Goal: Task Accomplishment & Management: Complete application form

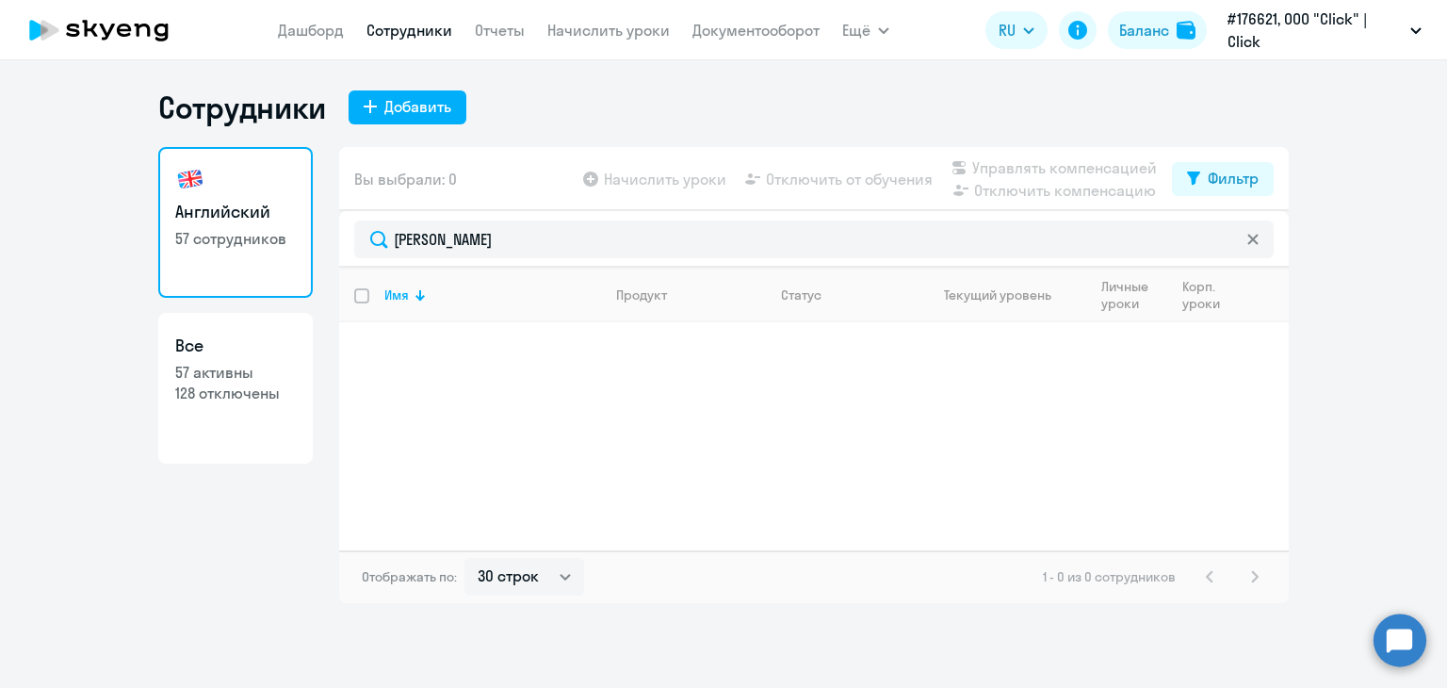
select select "30"
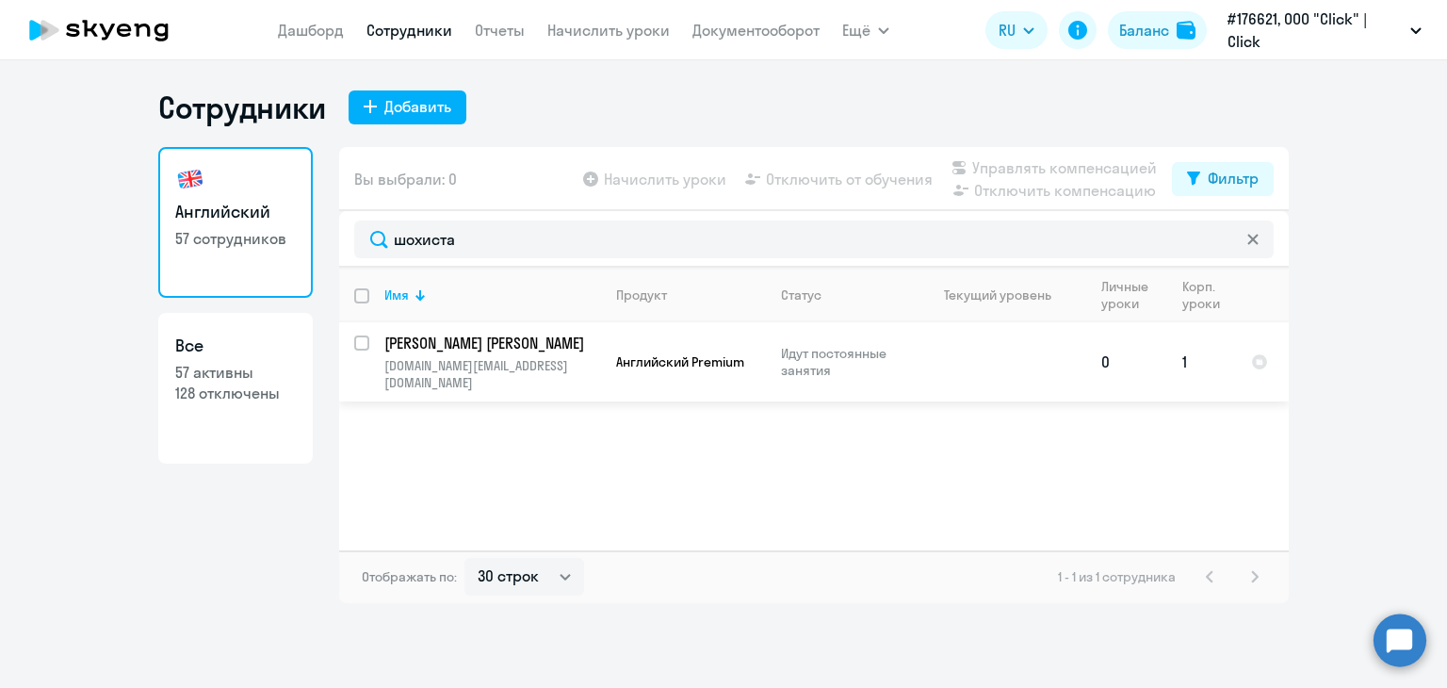
type input "шохиста"
click at [1098, 354] on td "0" at bounding box center [1126, 361] width 81 height 79
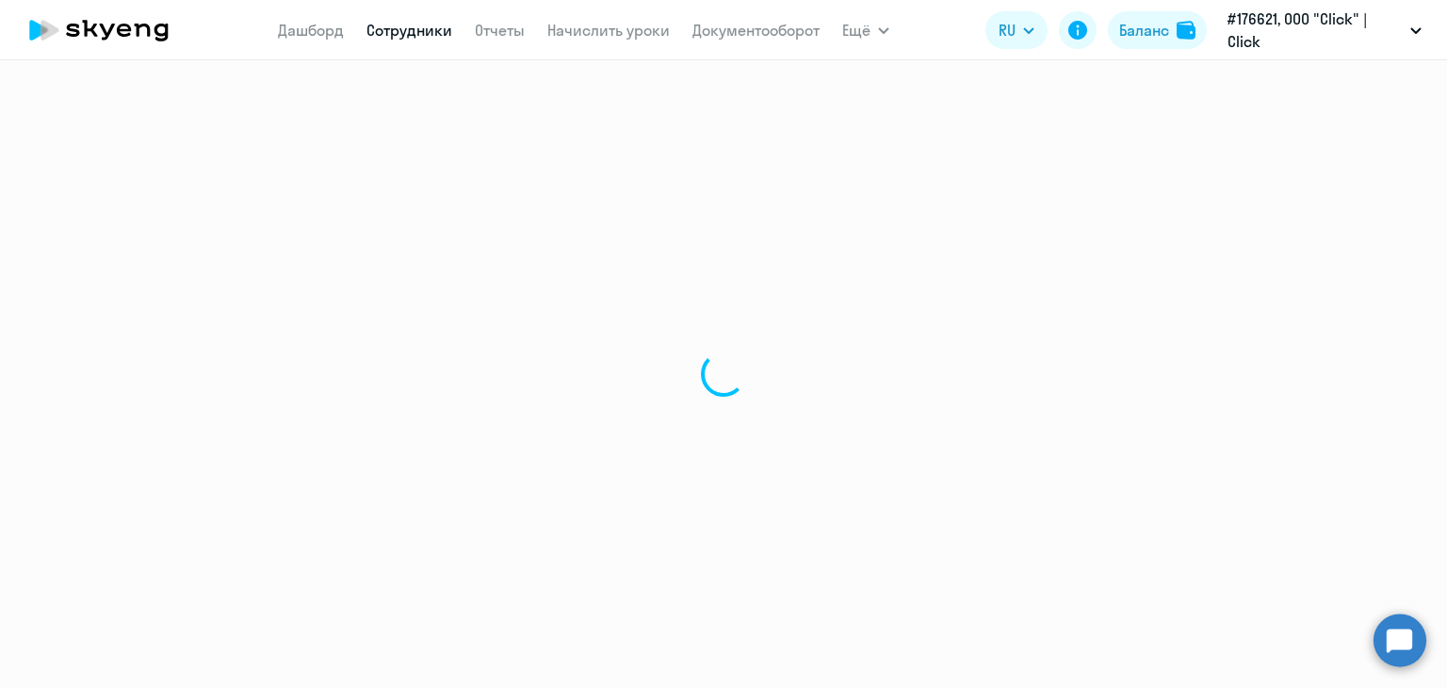
select select "english"
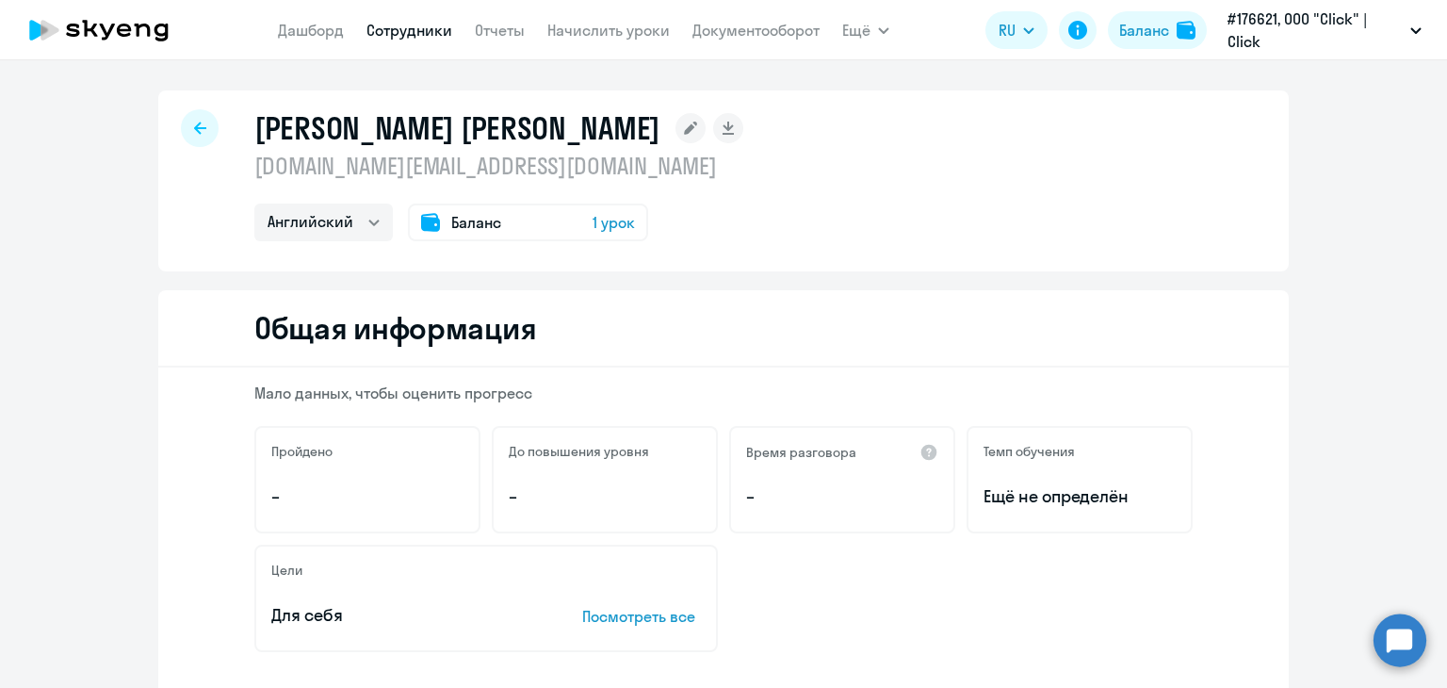
click at [531, 227] on div "Баланс 1 урок" at bounding box center [528, 222] width 240 height 38
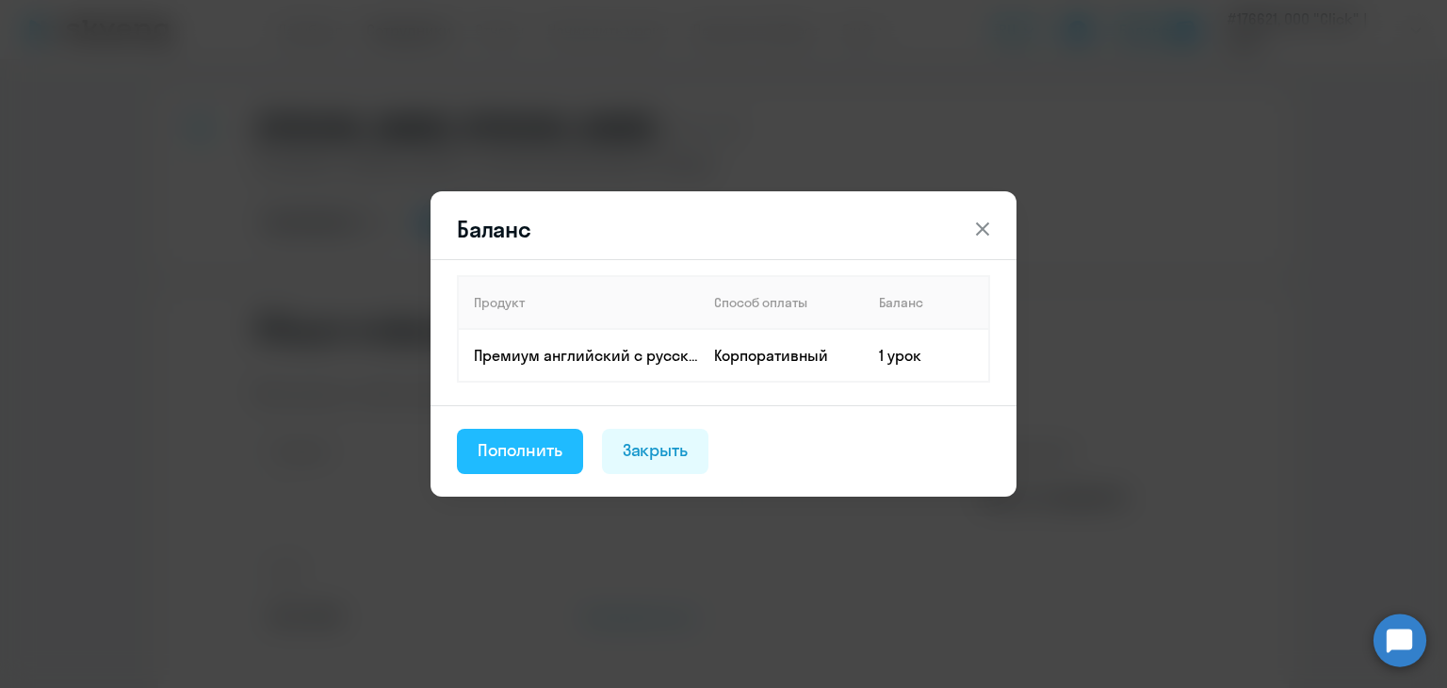
click at [558, 433] on button "Пополнить" at bounding box center [520, 451] width 126 height 45
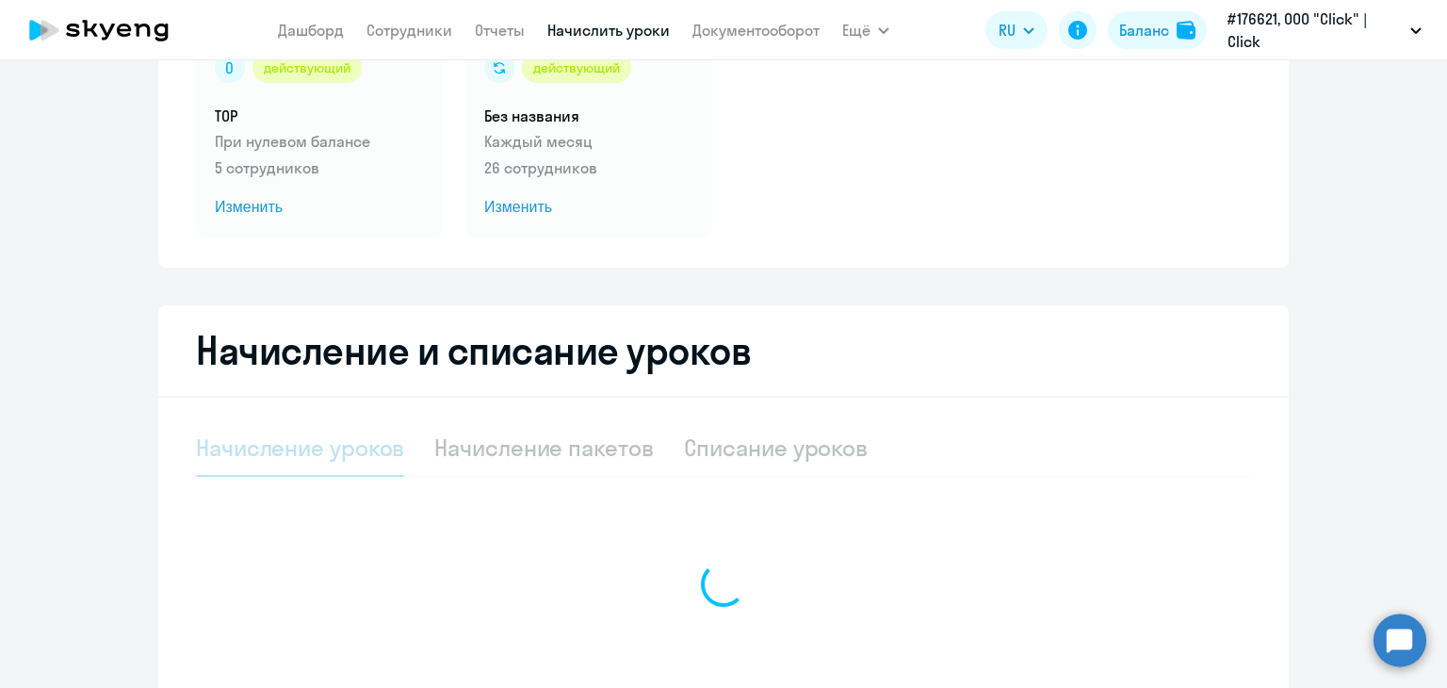
select select "10"
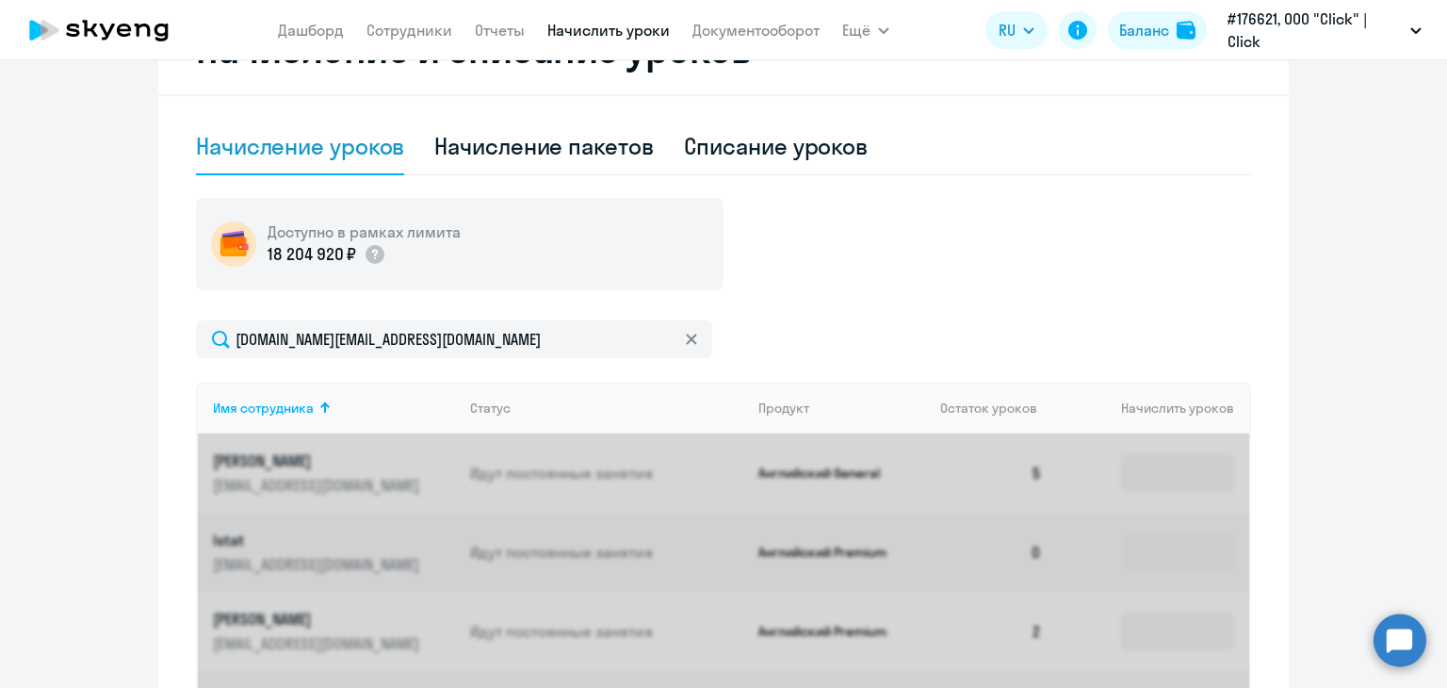
scroll to position [607, 0]
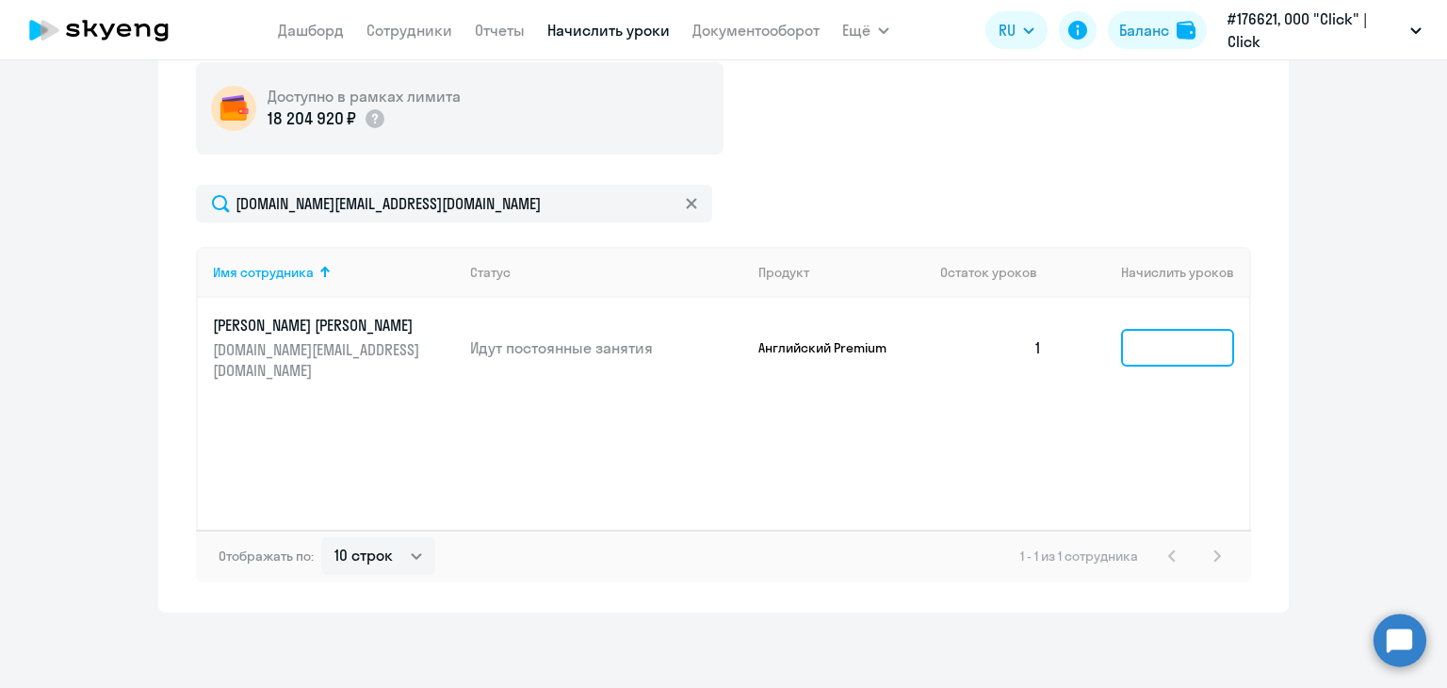
click at [1217, 329] on input at bounding box center [1177, 348] width 113 height 38
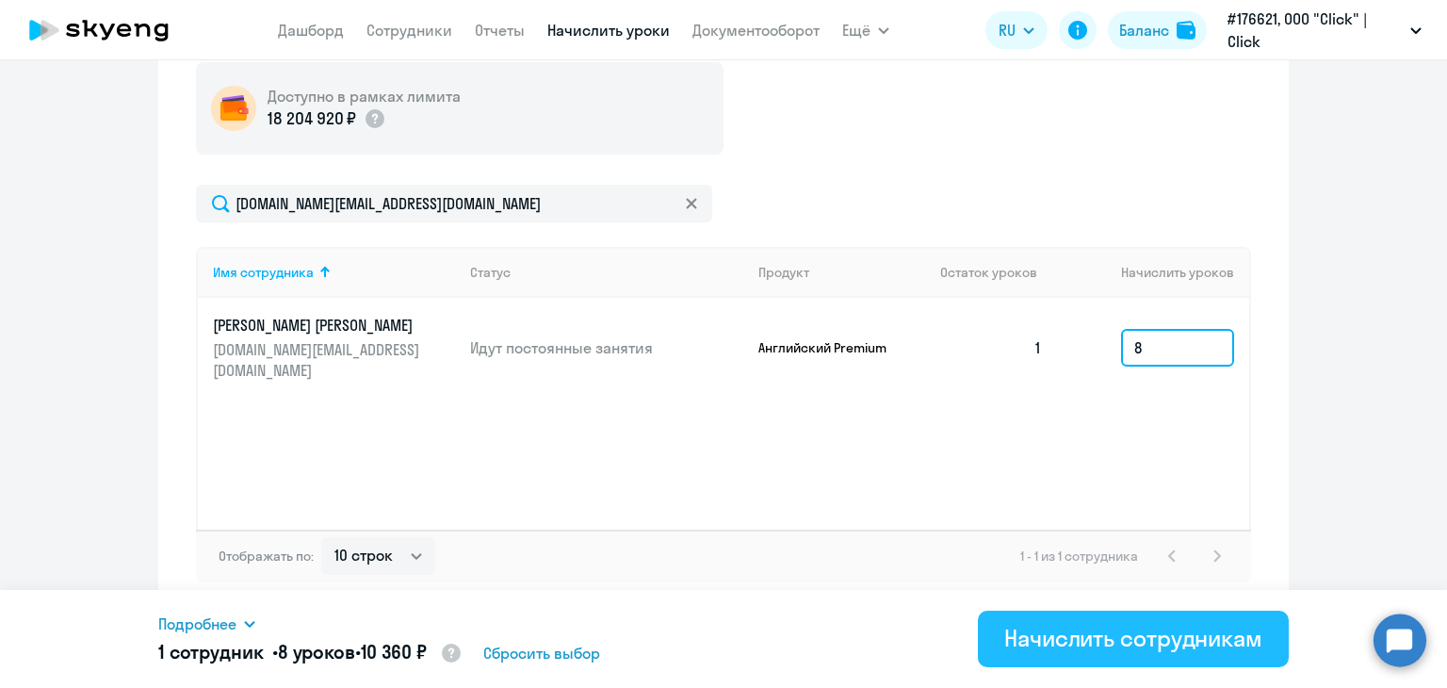
type input "8"
click at [1171, 638] on div "Начислить сотрудникам" at bounding box center [1133, 638] width 258 height 30
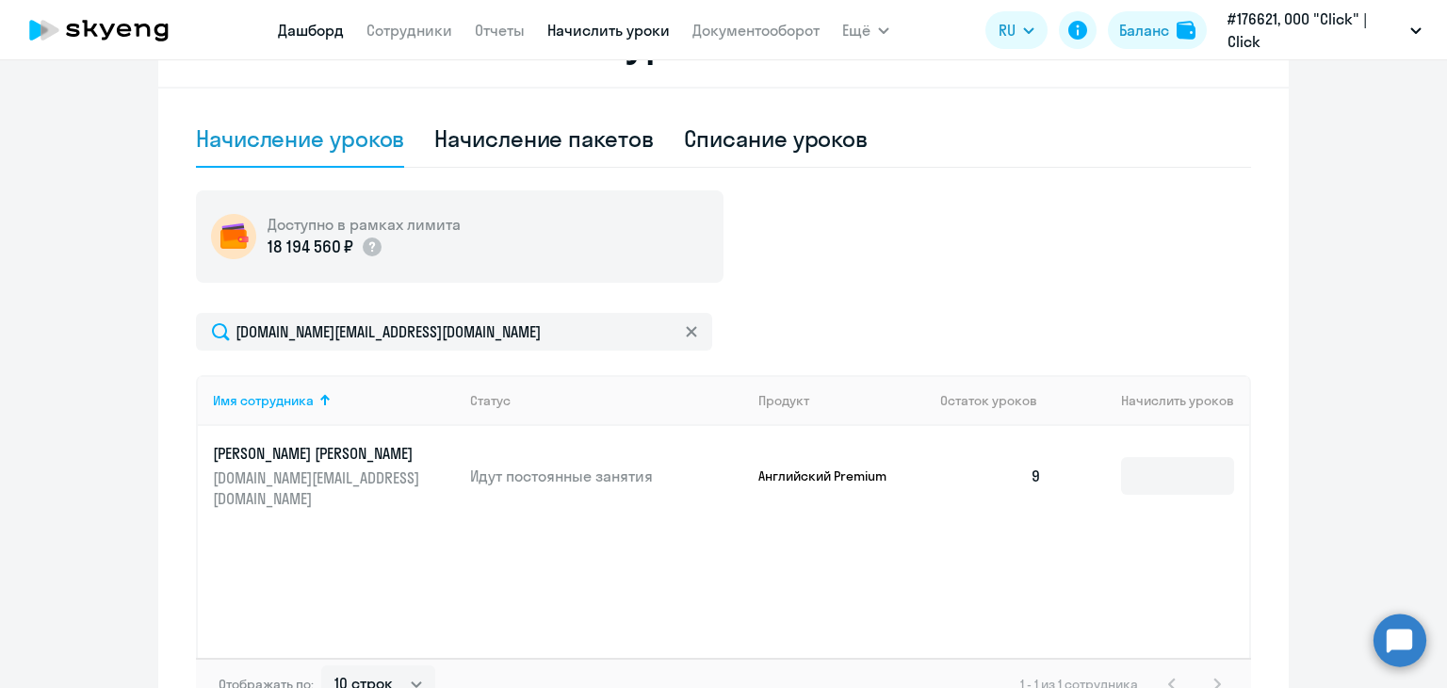
scroll to position [418, 0]
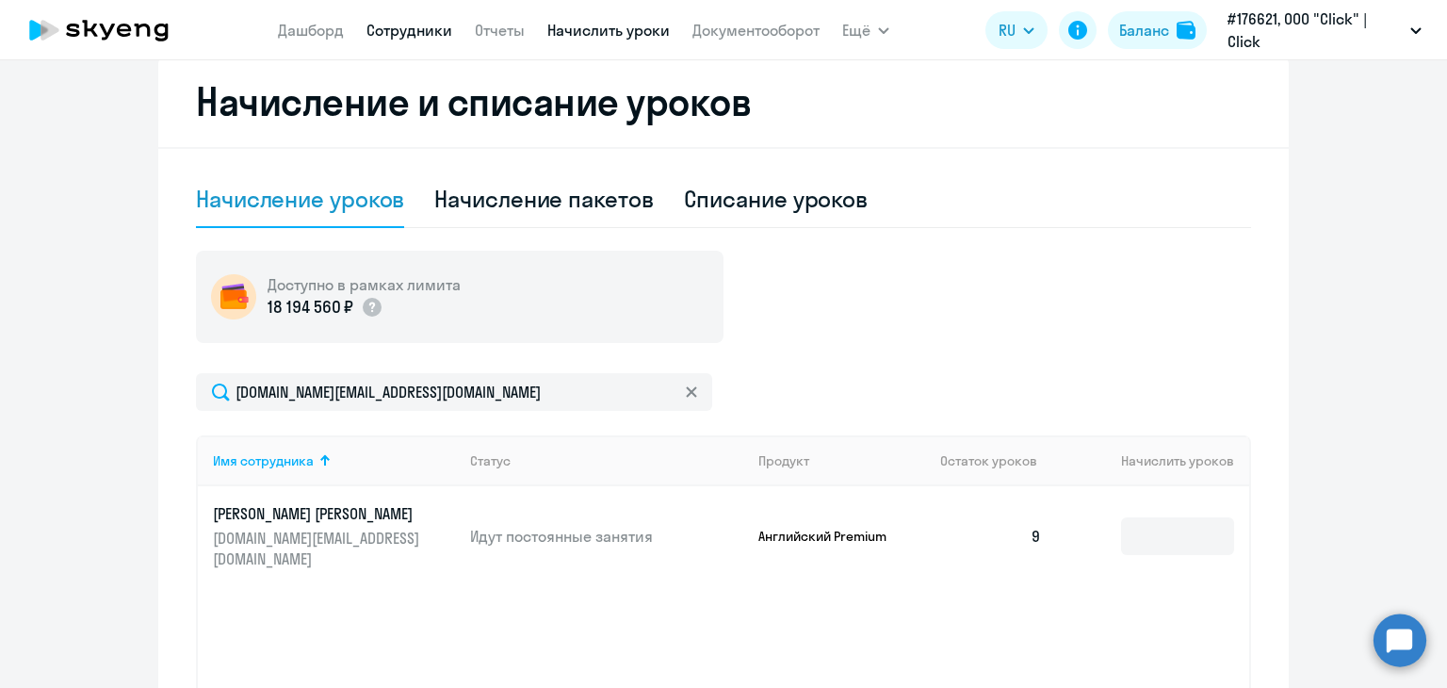
click at [403, 24] on link "Сотрудники" at bounding box center [409, 30] width 86 height 19
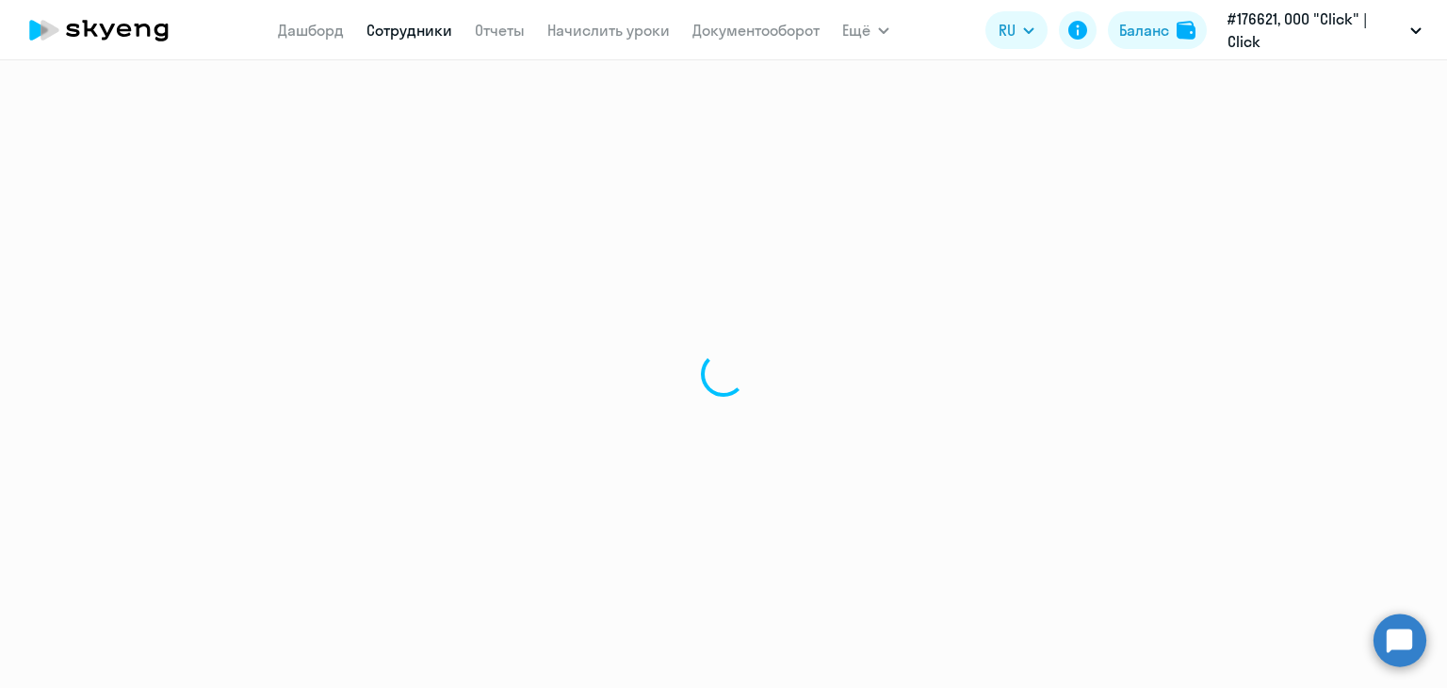
select select "30"
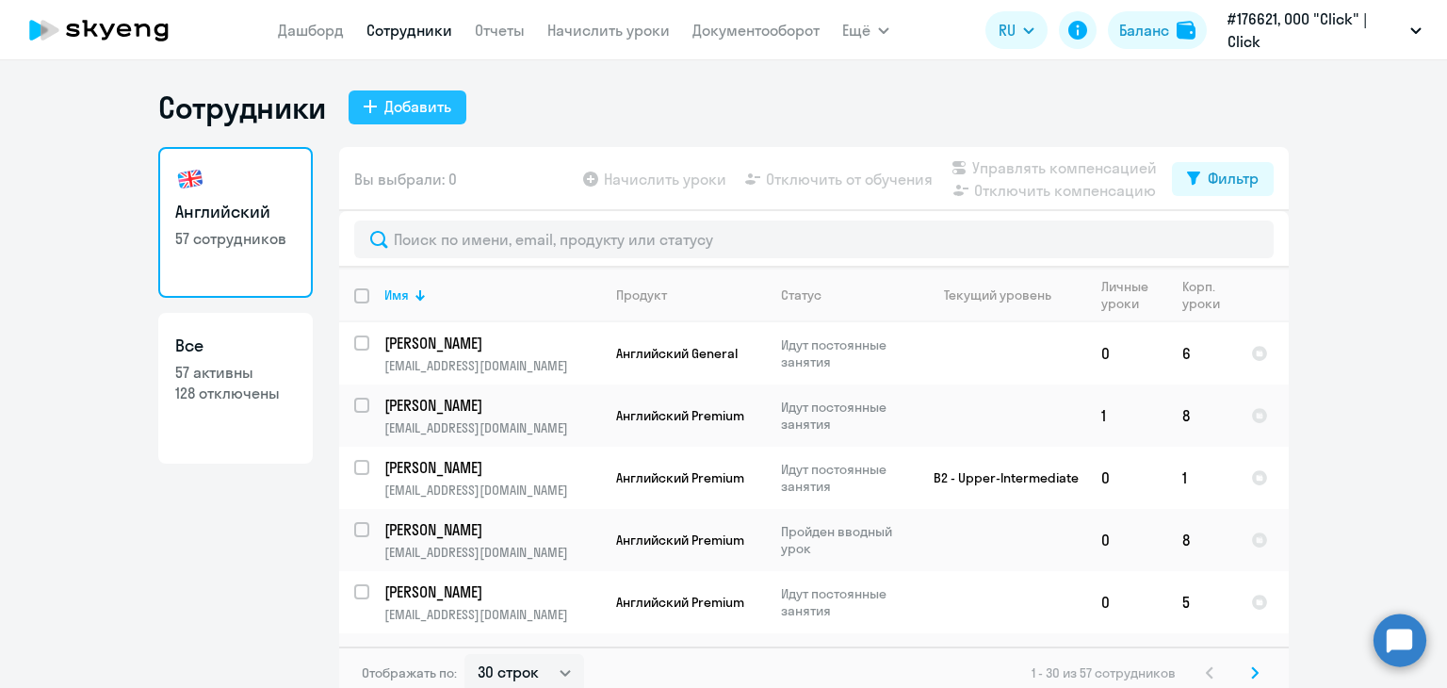
click at [401, 115] on div "Добавить" at bounding box center [417, 106] width 67 height 23
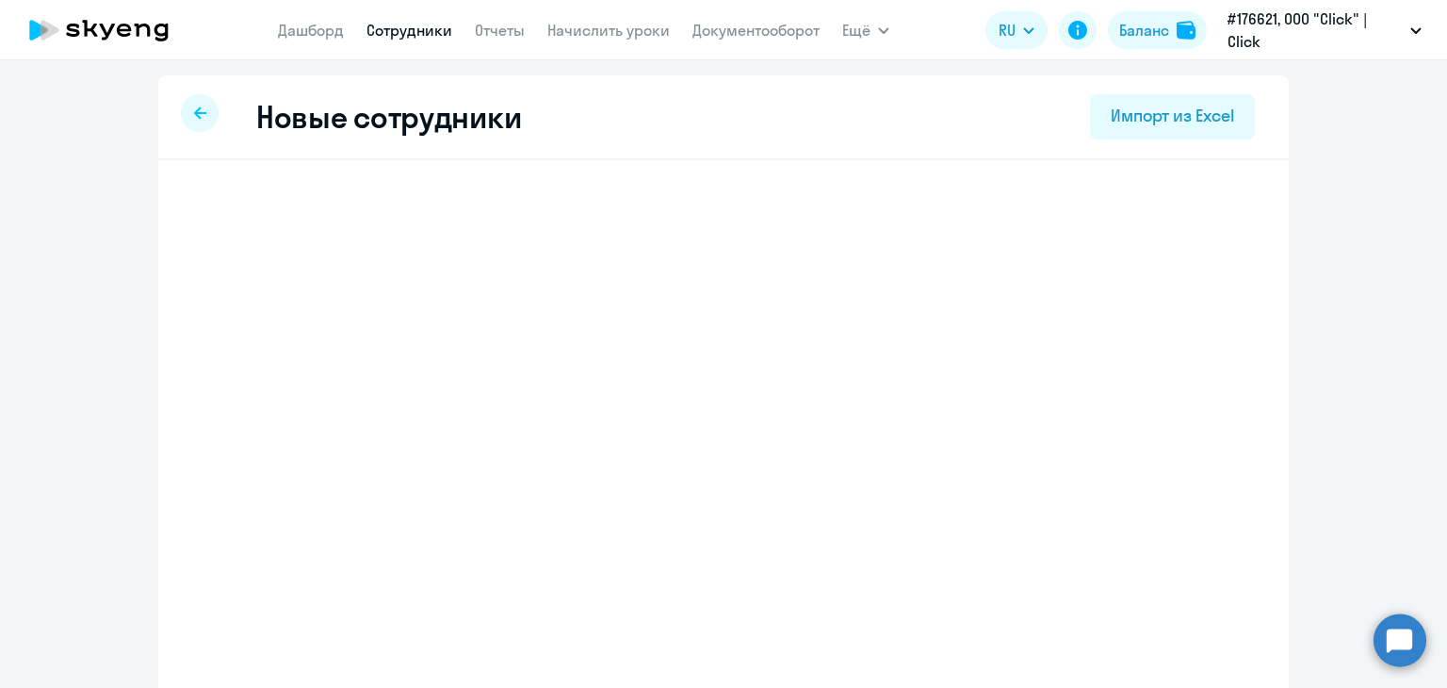
select select "english_adult_not_native_speaker"
select select "5"
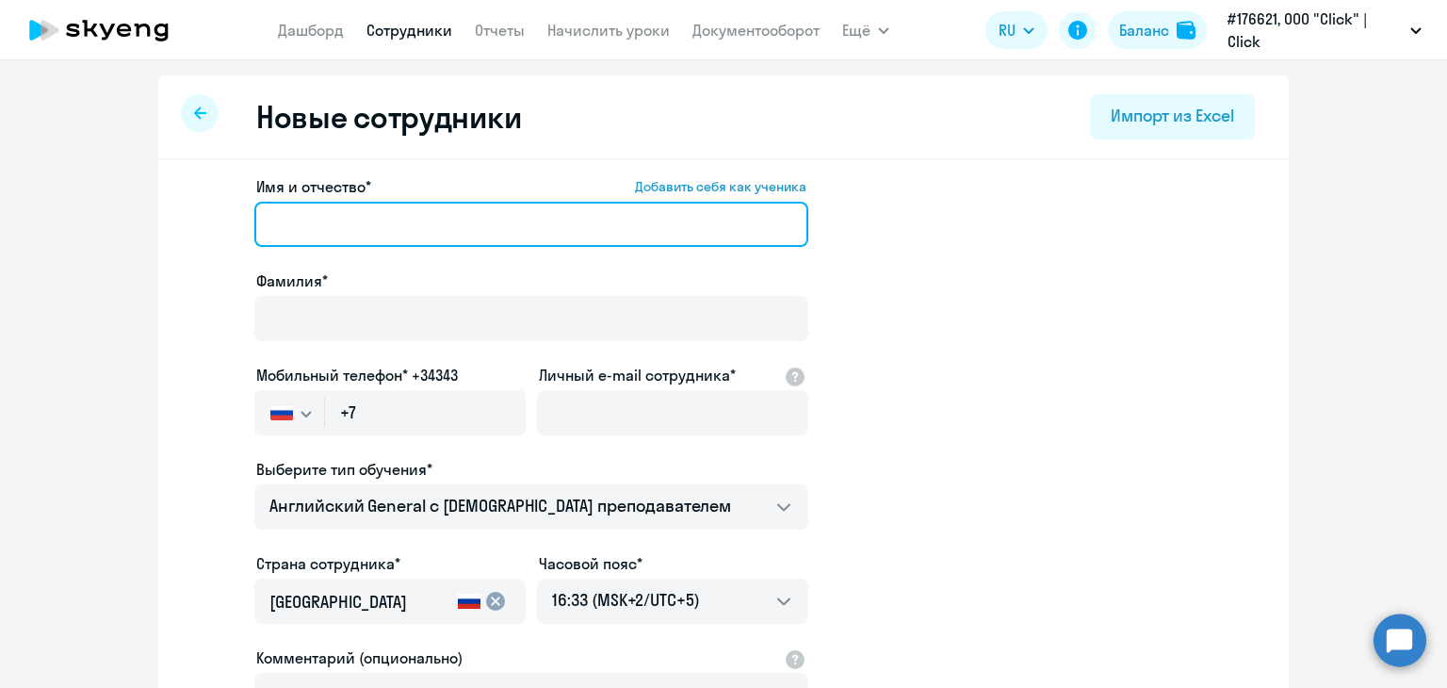
click at [328, 236] on input "Имя и отчество* Добавить себя как ученика" at bounding box center [531, 224] width 554 height 45
paste input "[PERSON_NAME] угли"
drag, startPoint x: 257, startPoint y: 219, endPoint x: 282, endPoint y: 235, distance: 29.3
click at [262, 223] on input "[PERSON_NAME] угли" at bounding box center [531, 224] width 554 height 45
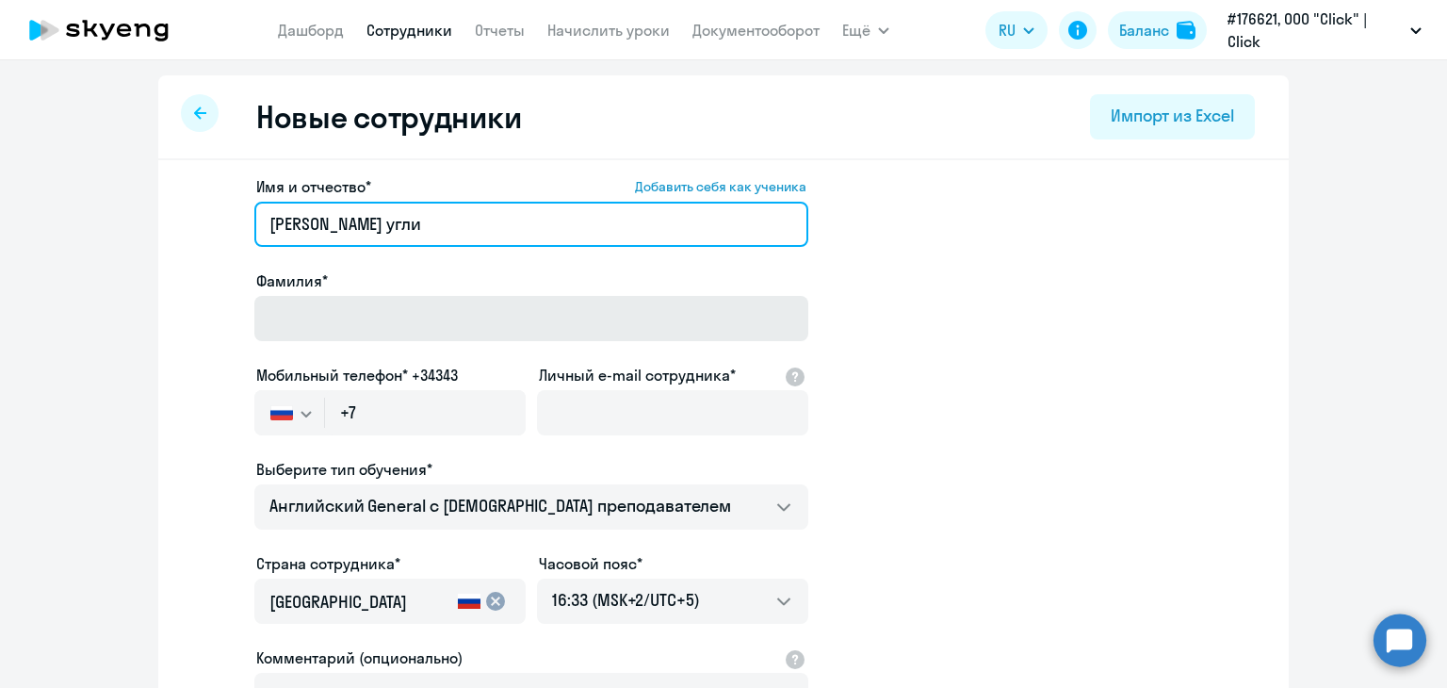
type input "[PERSON_NAME] угли"
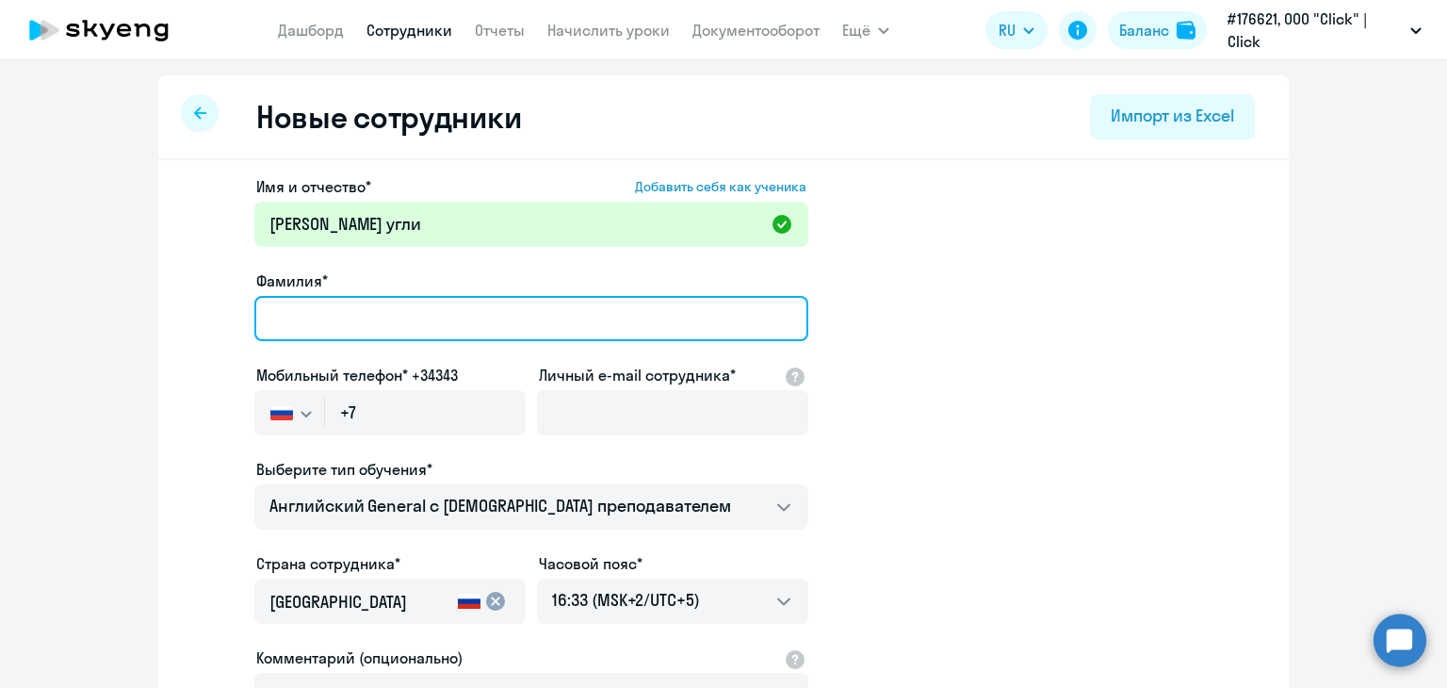
click at [307, 306] on input "Фамилия*" at bounding box center [531, 318] width 554 height 45
type input "Азимкулов"
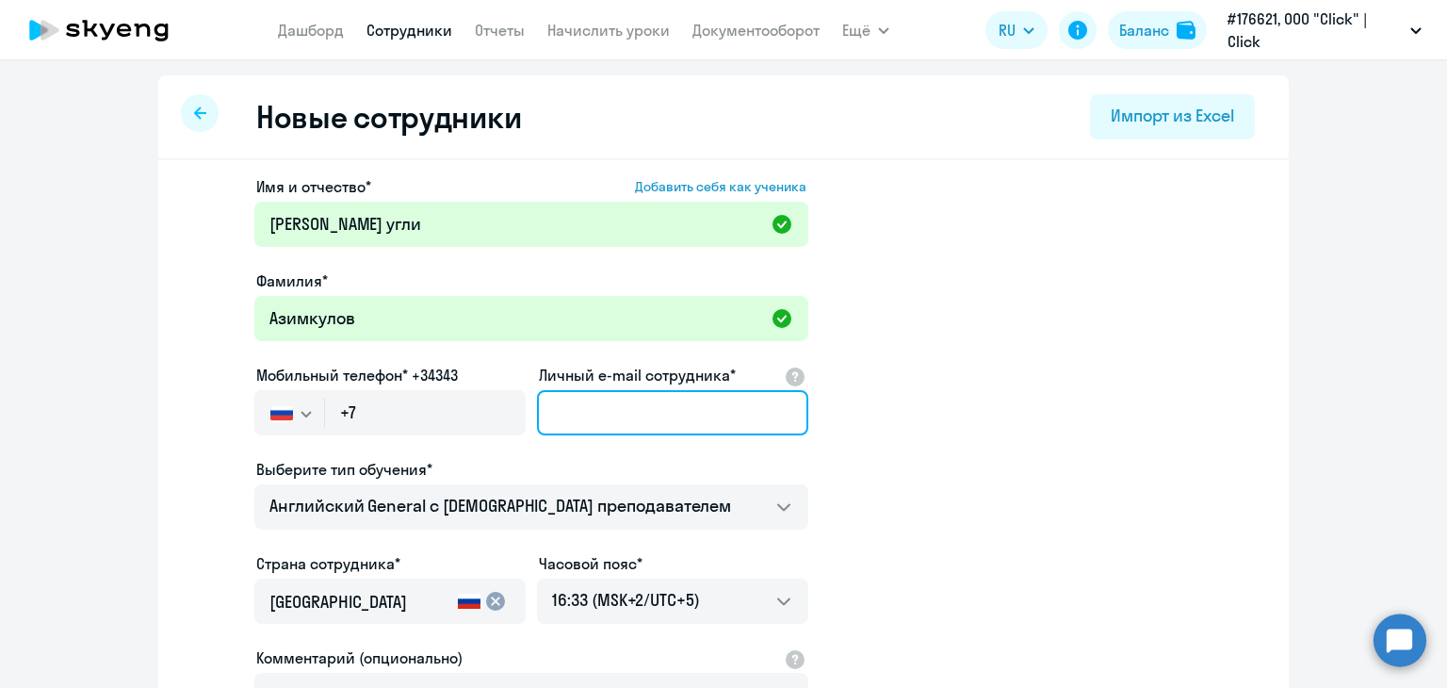
click at [624, 401] on input "Личный e-mail сотрудника*" at bounding box center [672, 412] width 271 height 45
paste input "[EMAIL_ADDRESS][DOMAIN_NAME]"
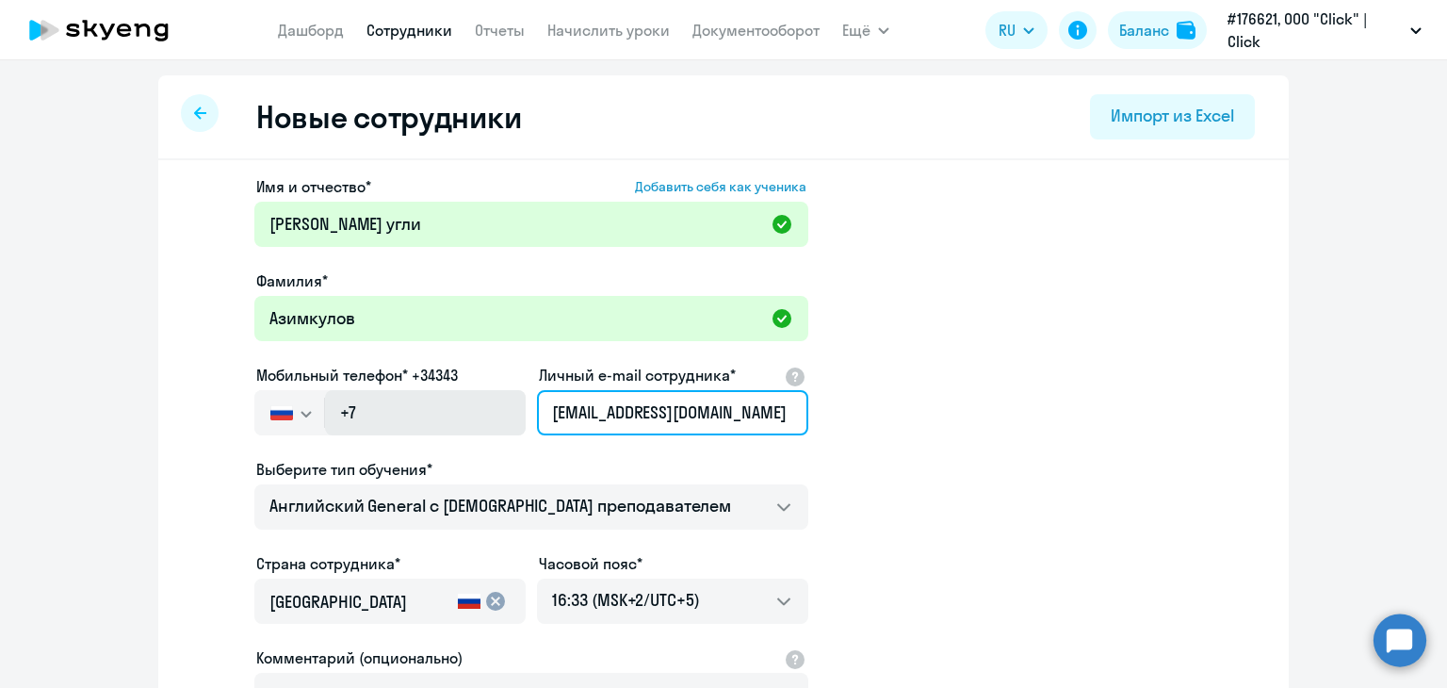
type input "[EMAIL_ADDRESS][DOMAIN_NAME]"
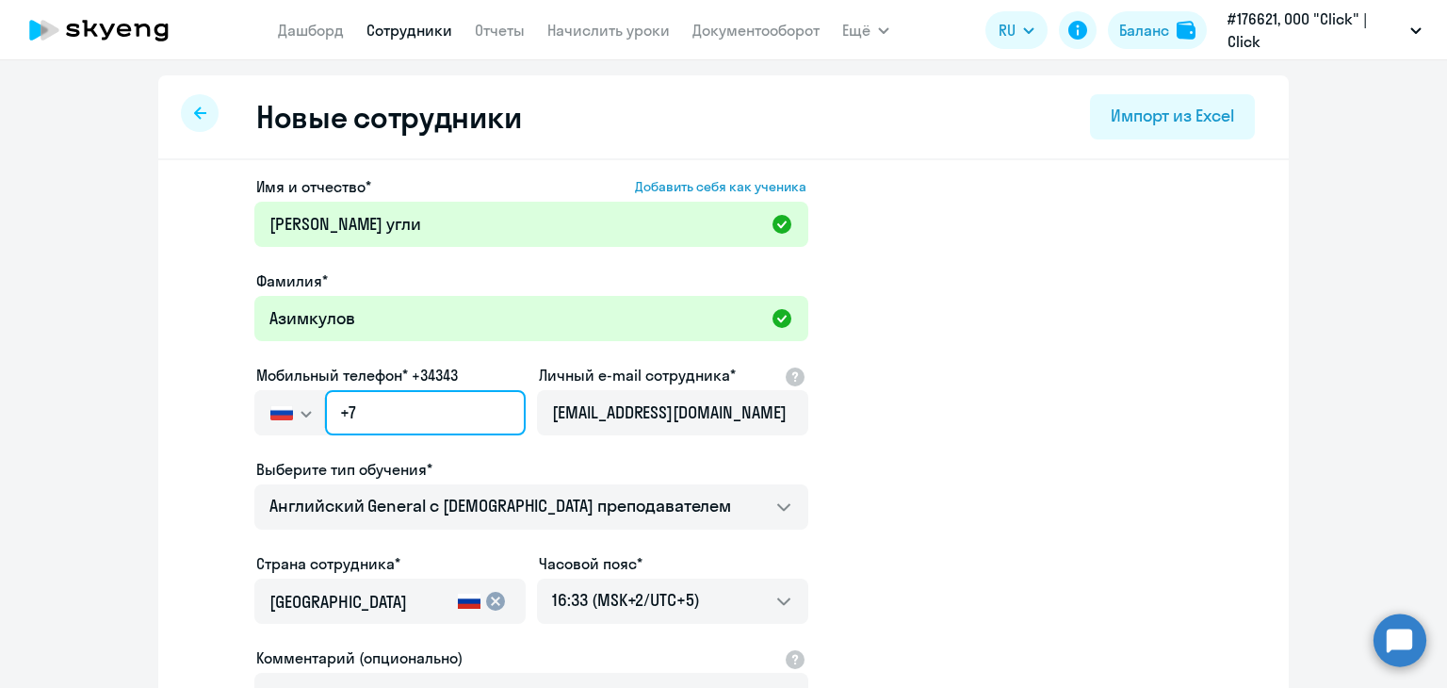
click at [383, 405] on input "+7" at bounding box center [425, 412] width 201 height 45
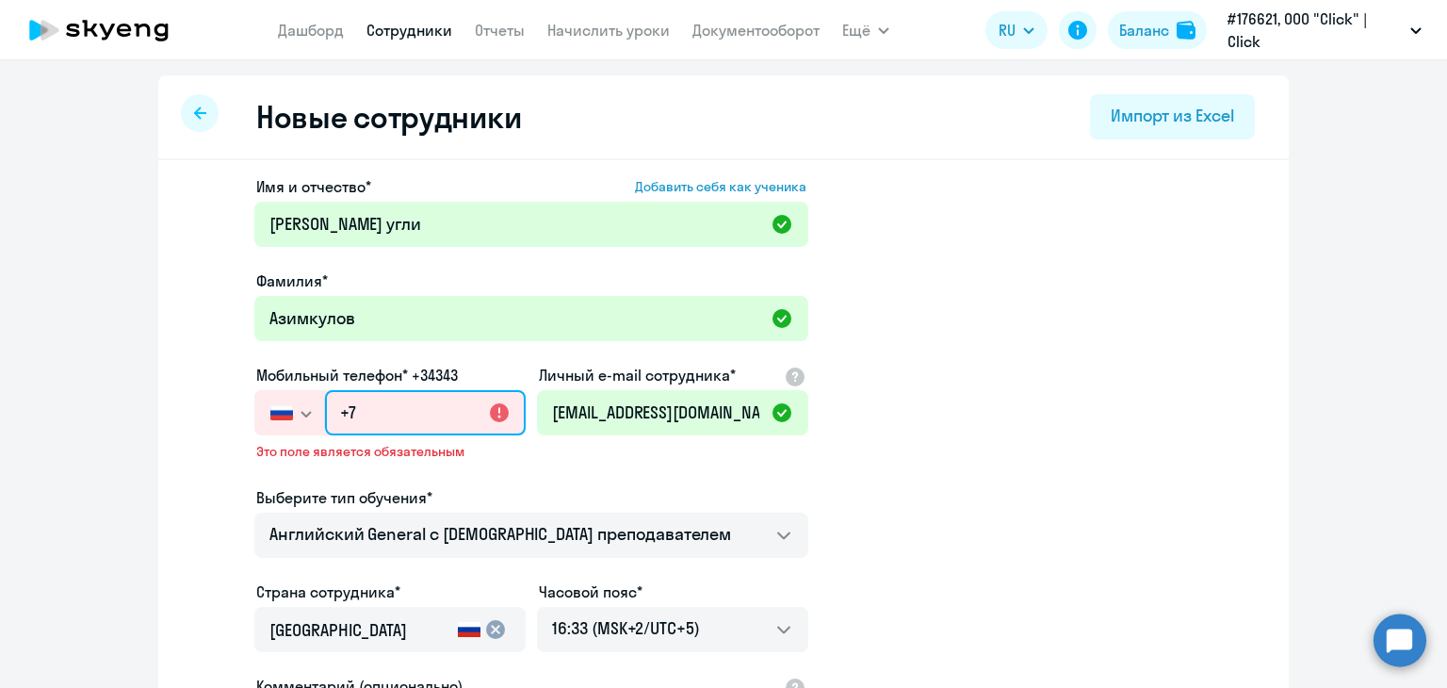
drag, startPoint x: 373, startPoint y: 421, endPoint x: 328, endPoint y: 410, distance: 46.6
click at [328, 410] on input "+7" at bounding box center [425, 412] width 201 height 45
paste input "977 519-72-7"
click at [354, 412] on input "[PHONE_NUMBER]" at bounding box center [425, 412] width 201 height 45
click at [283, 415] on img "button" at bounding box center [281, 412] width 23 height 15
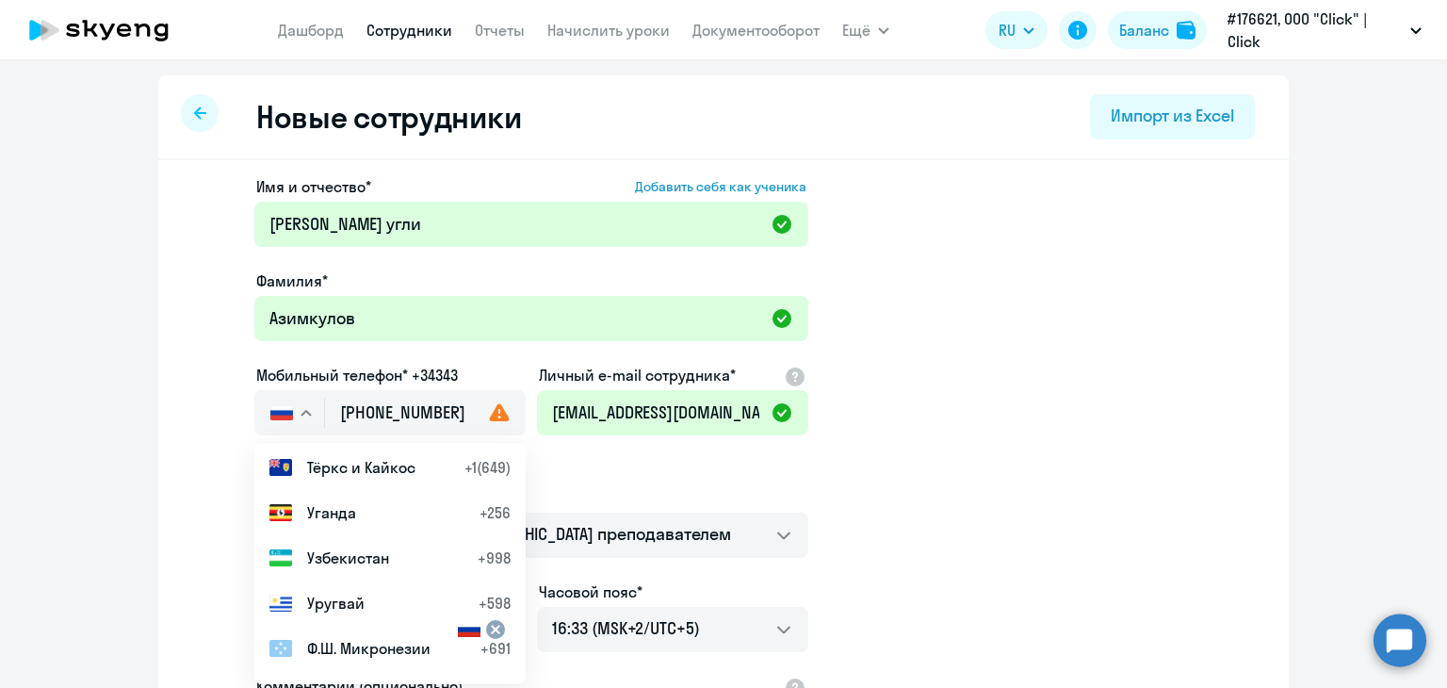
scroll to position [8451, 0]
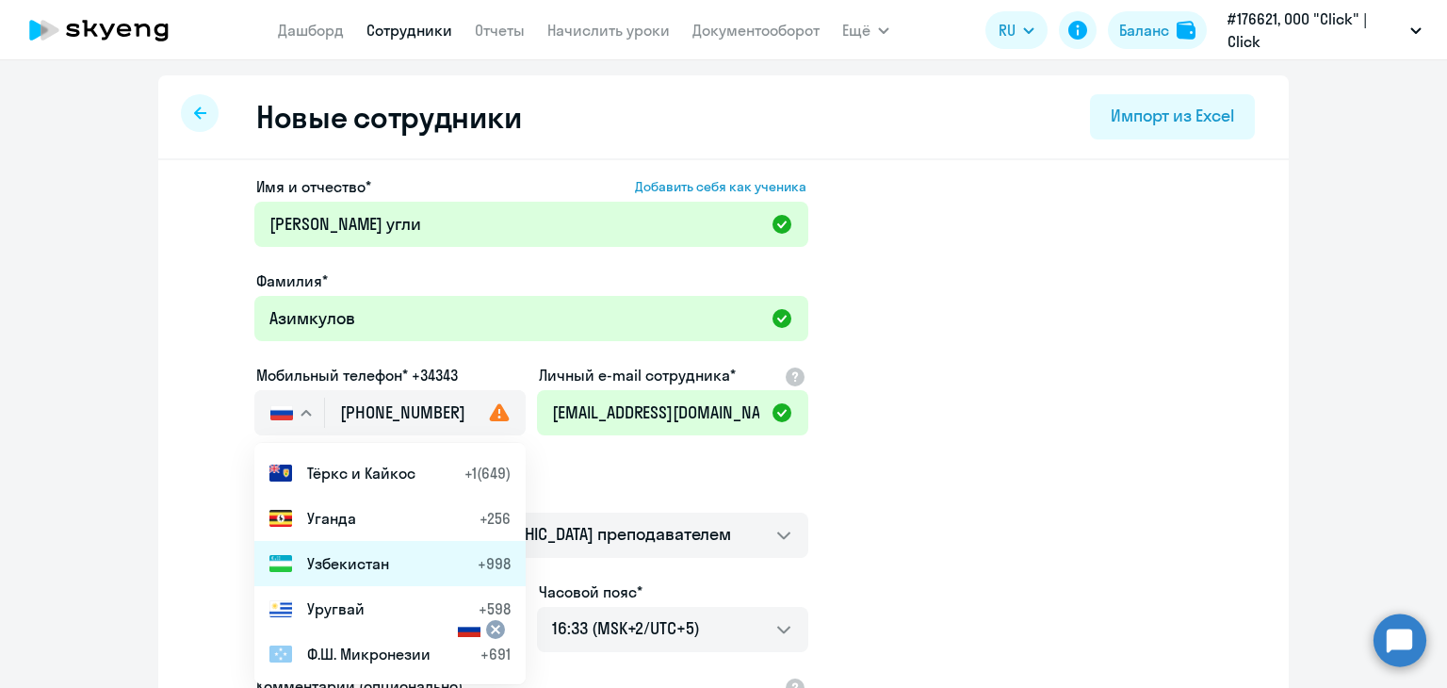
click at [352, 545] on li "Узбекистан +998" at bounding box center [389, 563] width 271 height 45
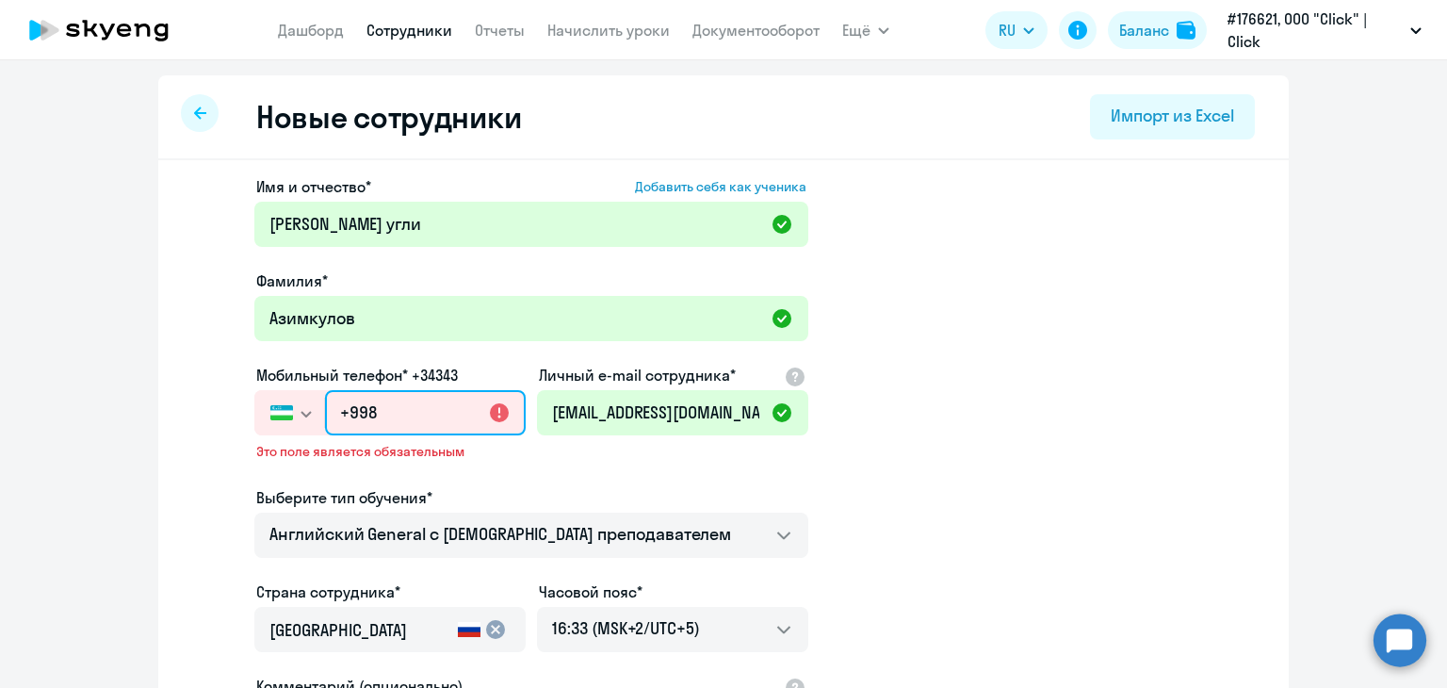
click at [370, 409] on input "+998" at bounding box center [425, 412] width 201 height 45
paste input "7 977 519-72-7"
drag, startPoint x: 434, startPoint y: 412, endPoint x: 187, endPoint y: 393, distance: 247.5
click at [188, 393] on app-new-student-form "Имя и отчество* Добавить себя как ученика [PERSON_NAME] угли Фамилия* Азимкулов…" at bounding box center [723, 525] width 1070 height 700
click at [381, 412] on input "+7" at bounding box center [425, 412] width 201 height 45
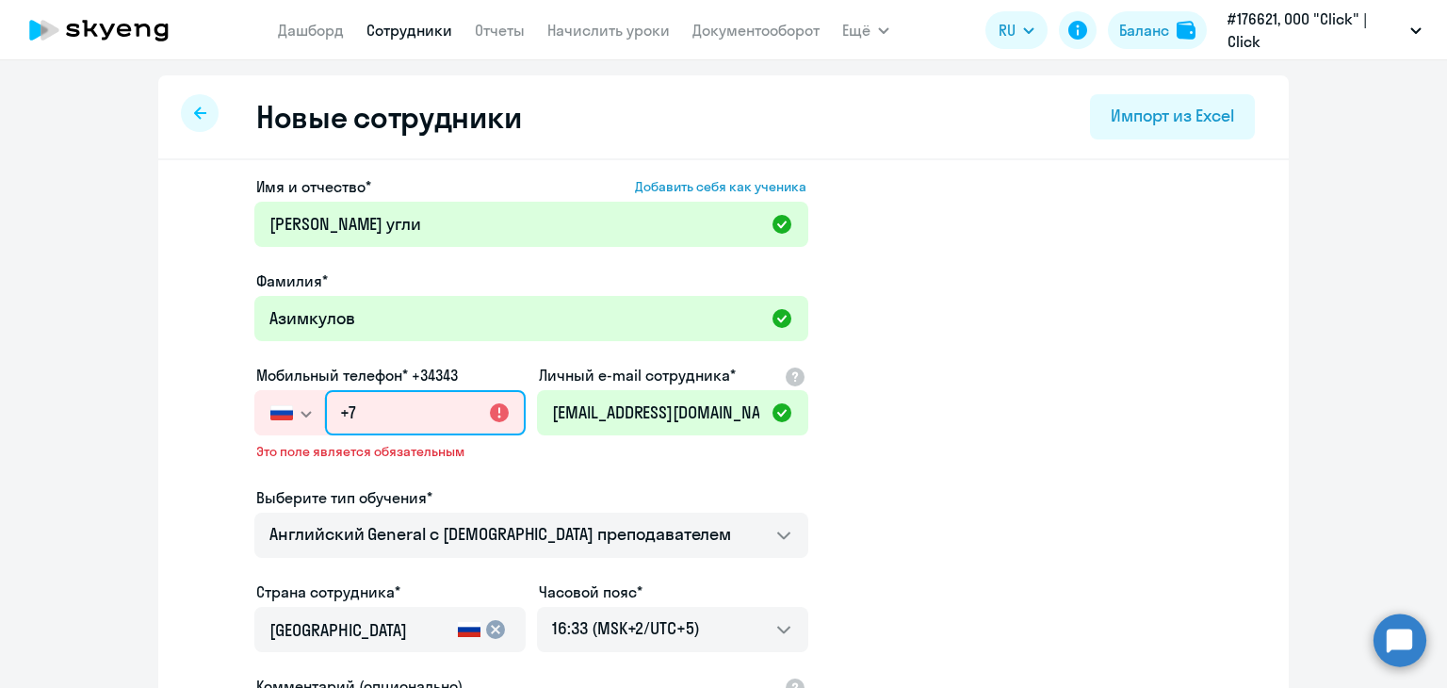
paste input "[PHONE_NUMBER]"
type input "[PHONE_NUMBER]"
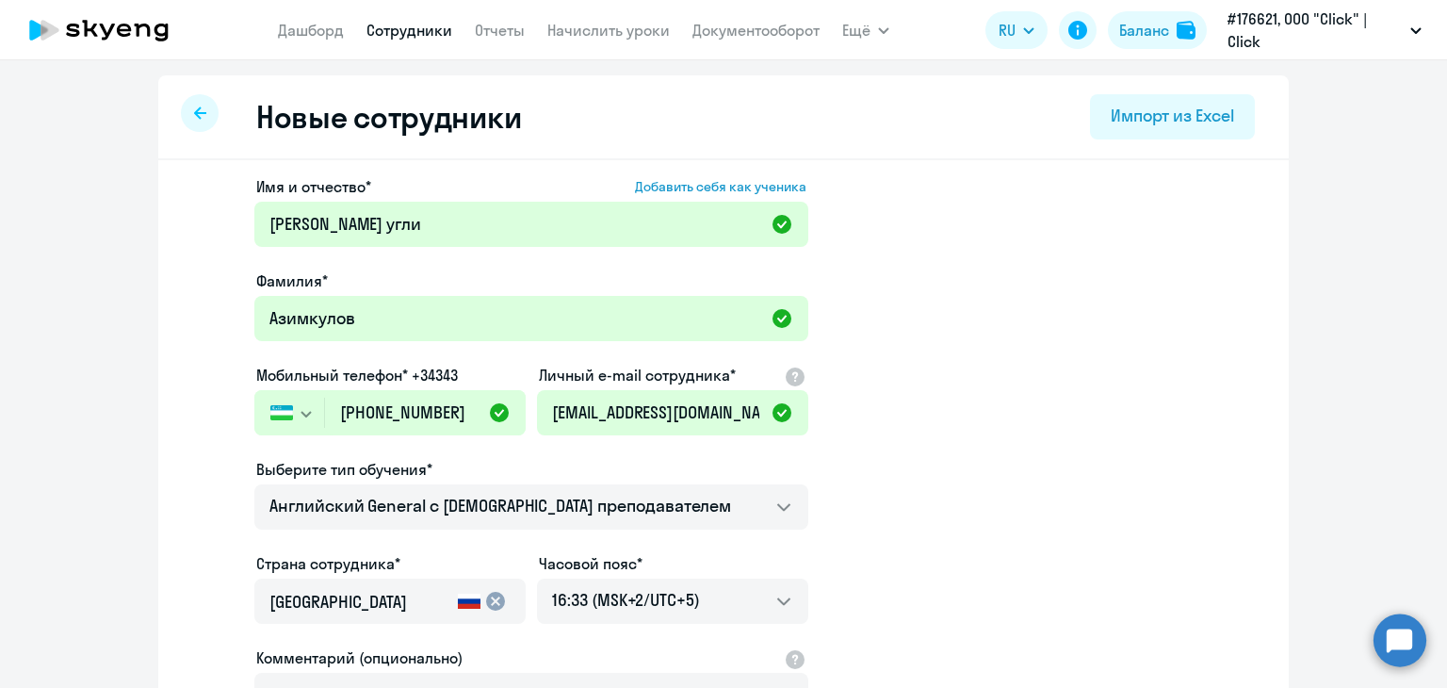
click at [916, 426] on app-new-student-form "Имя и отчество* Добавить себя как ученика [PERSON_NAME] угли Фамилия* Азимкулов…" at bounding box center [723, 511] width 1070 height 672
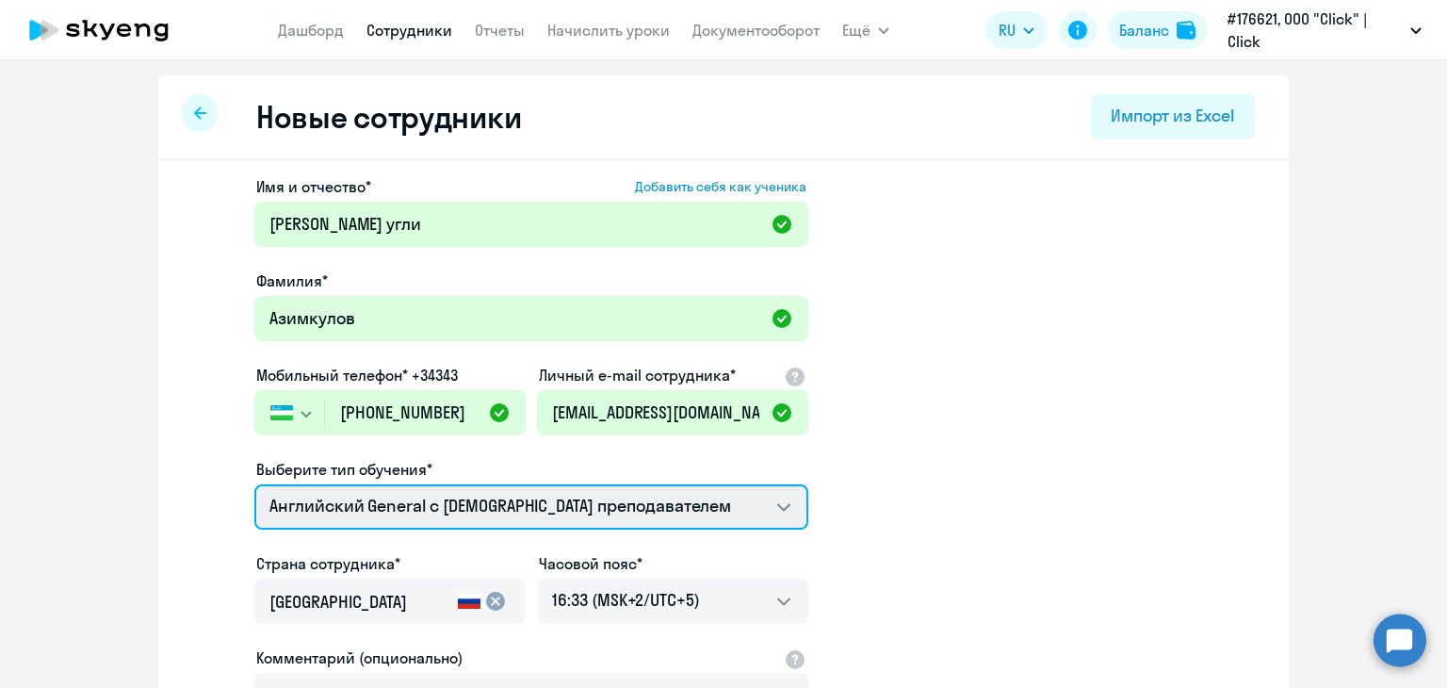
click at [719, 489] on select "Премиум английский с русскоговорящим преподавателем Английский General с [DEMOG…" at bounding box center [531, 506] width 554 height 45
select select "english_adult_not_native_speaker_premium"
click at [254, 484] on select "Премиум английский с русскоговорящим преподавателем Английский General с [DEMOG…" at bounding box center [531, 506] width 554 height 45
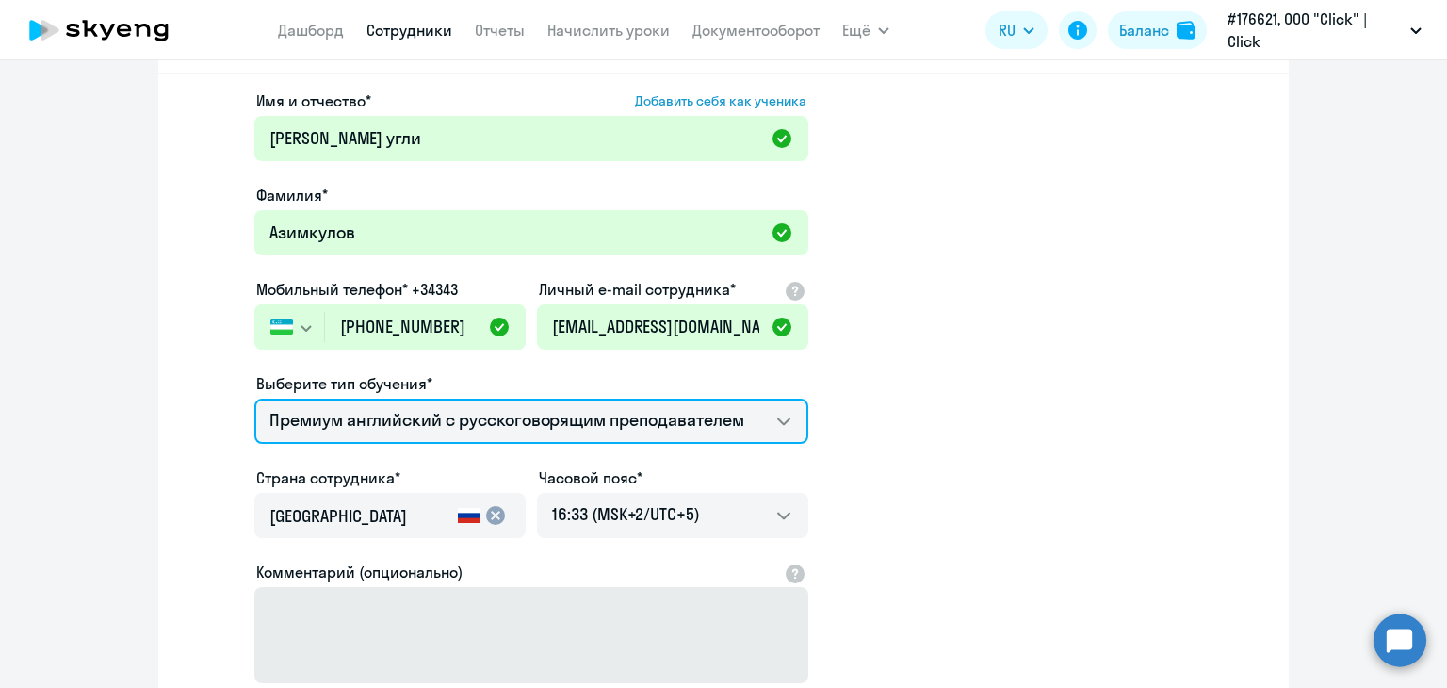
scroll to position [188, 0]
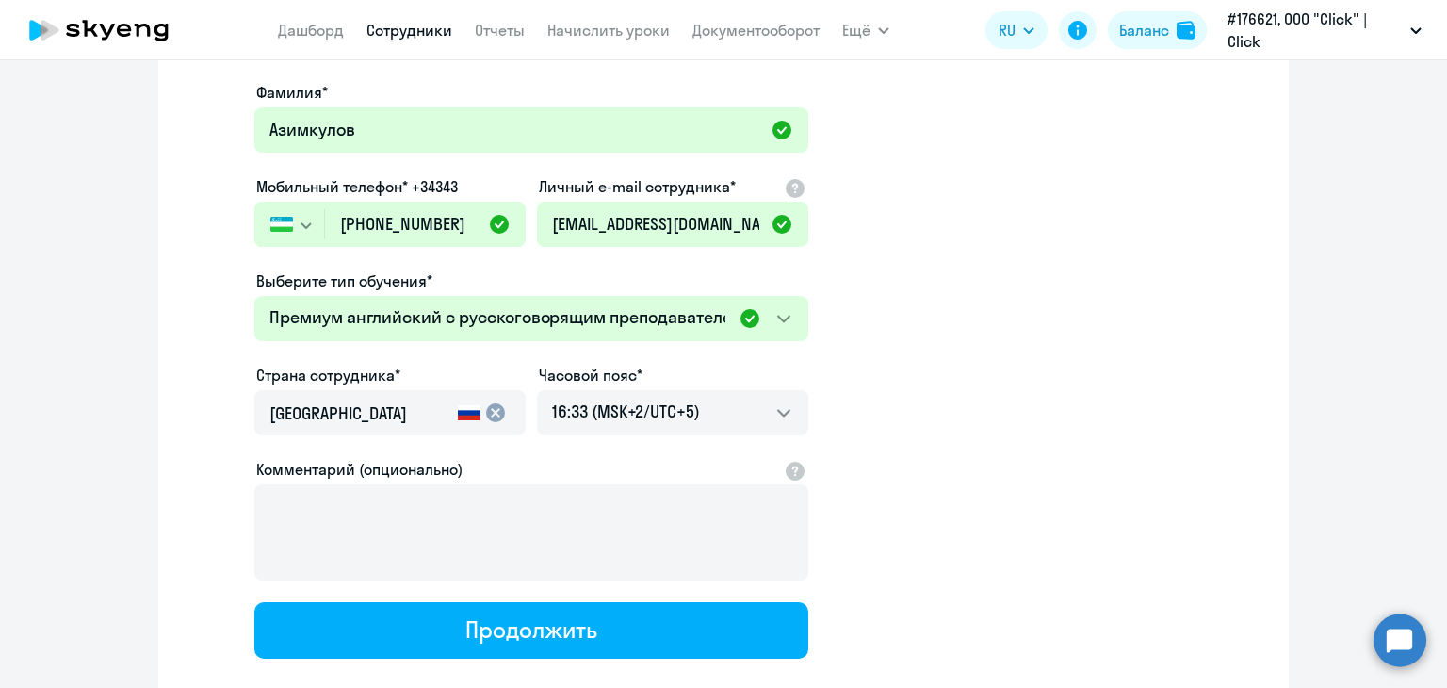
drag, startPoint x: 373, startPoint y: 426, endPoint x: 224, endPoint y: 412, distance: 149.5
click at [224, 412] on app-new-student-form "Имя и отчество* Добавить себя как ученика [PERSON_NAME] угли Фамилия* Азимкулов…" at bounding box center [723, 323] width 1070 height 672
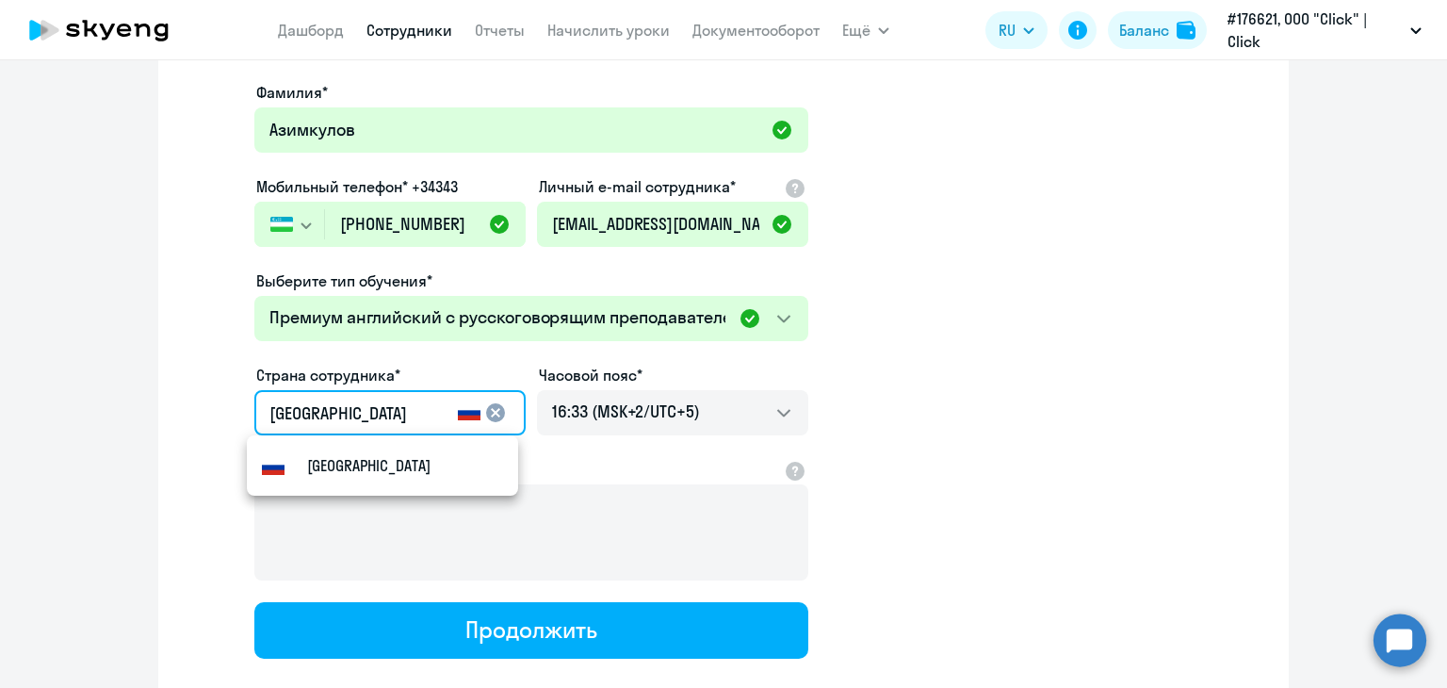
click at [286, 411] on input "[GEOGRAPHIC_DATA]" at bounding box center [359, 413] width 181 height 24
drag, startPoint x: 333, startPoint y: 414, endPoint x: 222, endPoint y: 412, distance: 111.2
click at [222, 412] on app-new-student-form "Имя и отчество* Добавить себя как ученика [PERSON_NAME] угли Фамилия* Азимкулов…" at bounding box center [723, 323] width 1070 height 672
click at [342, 449] on mat-option "Узбекистан" at bounding box center [382, 465] width 271 height 45
type input "Узбекистан"
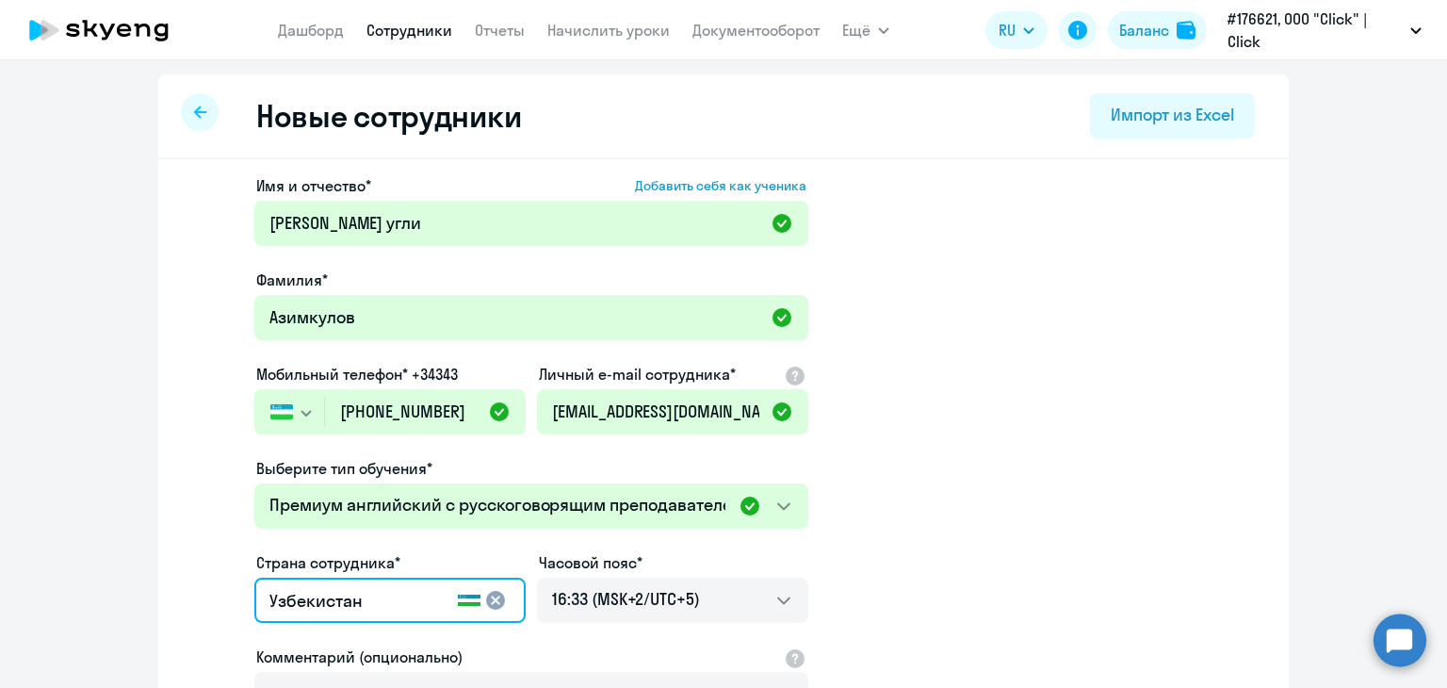
scroll to position [0, 0]
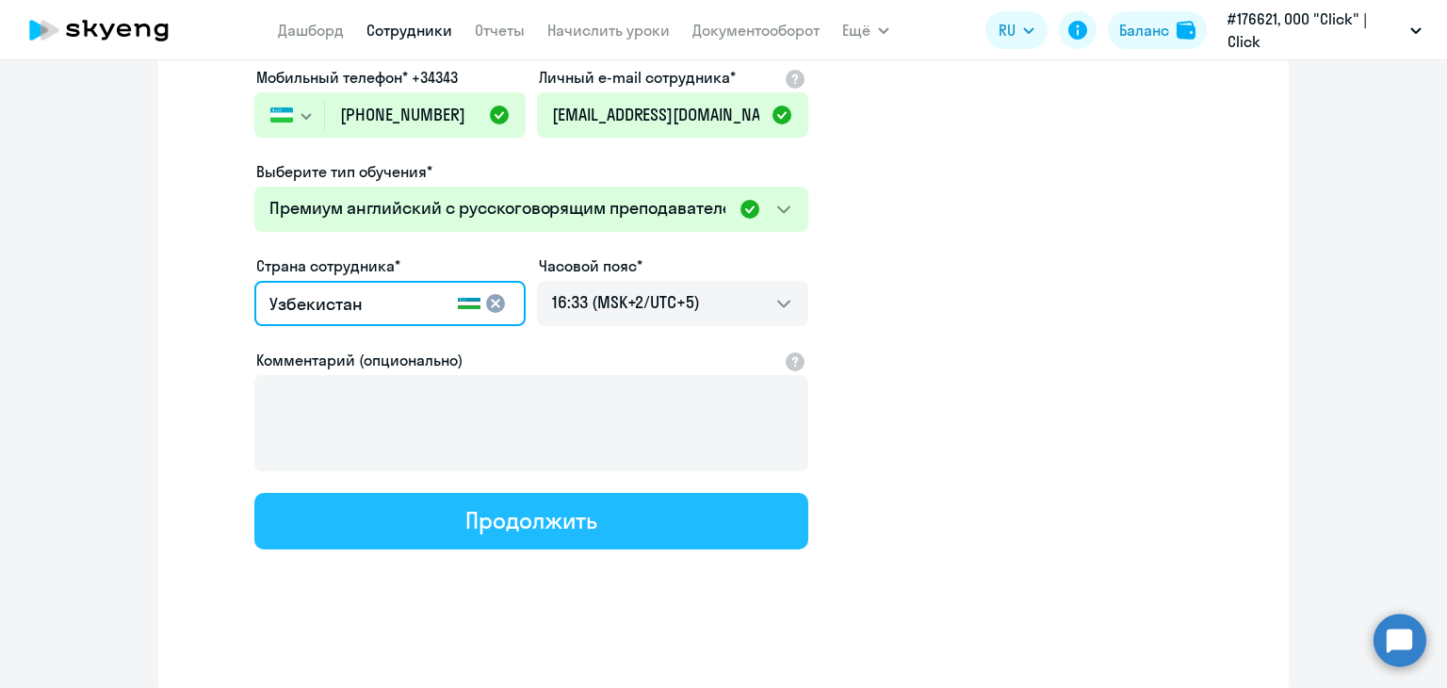
click at [559, 510] on div "Продолжить" at bounding box center [530, 520] width 131 height 30
select select "english_adult_not_native_speaker_premium"
select select "5"
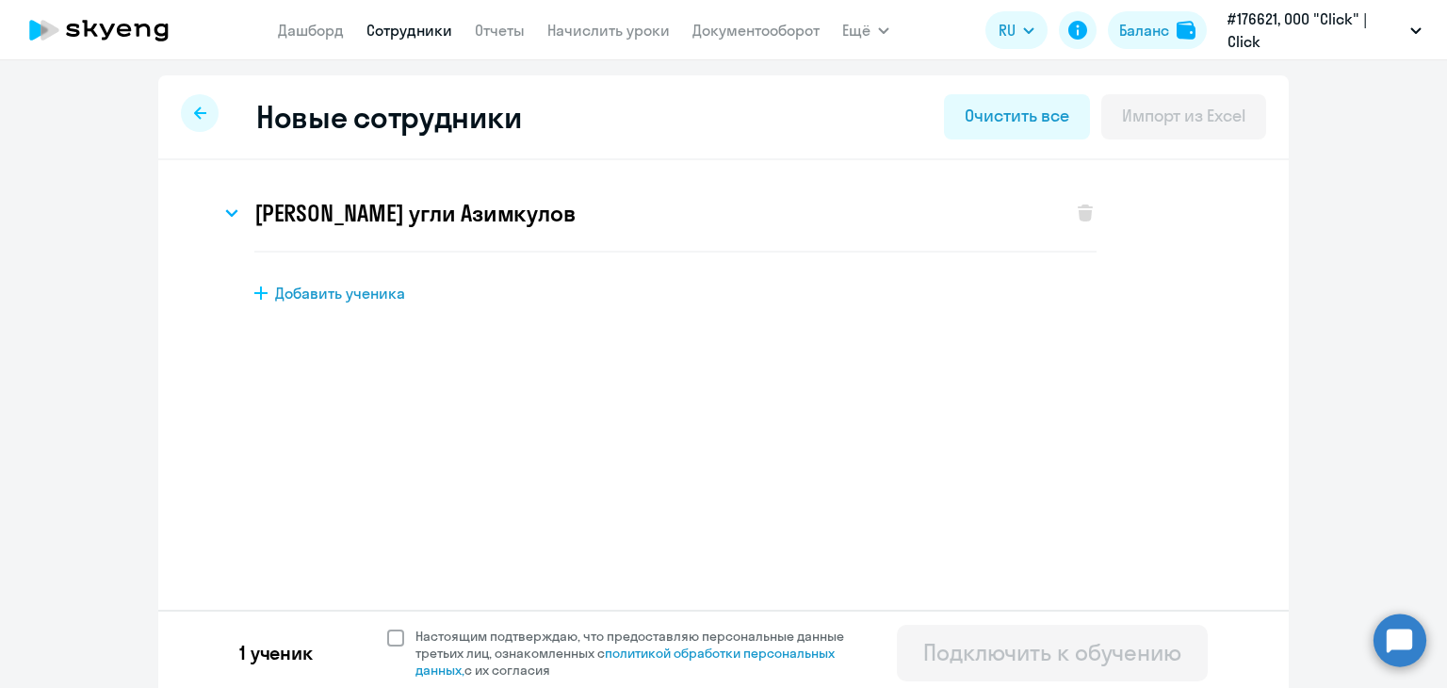
click at [388, 631] on span at bounding box center [395, 637] width 17 height 17
click at [387, 627] on input "Настоящим подтверждаю, что предоставляю персональные данные третьих лиц, ознако…" at bounding box center [386, 626] width 1 height 1
checkbox input "true"
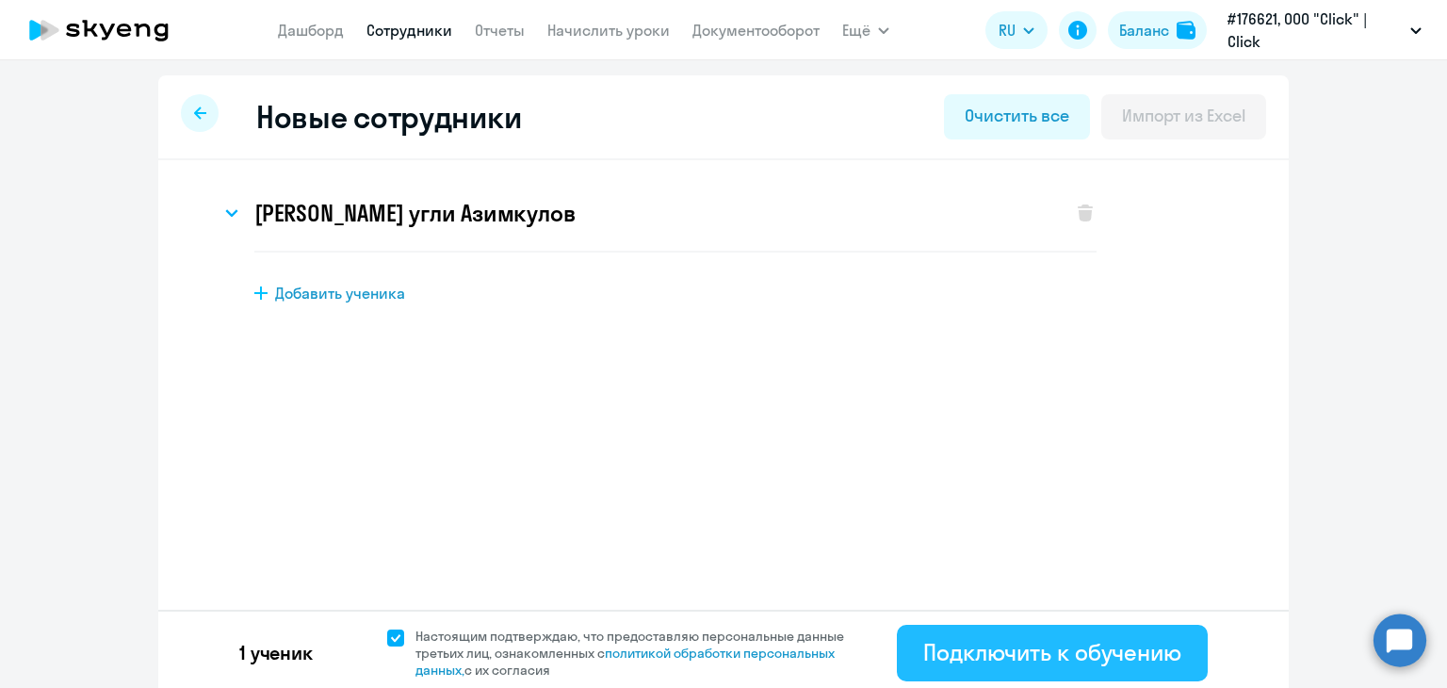
click at [965, 637] on div "Подключить к обучению" at bounding box center [1052, 652] width 258 height 30
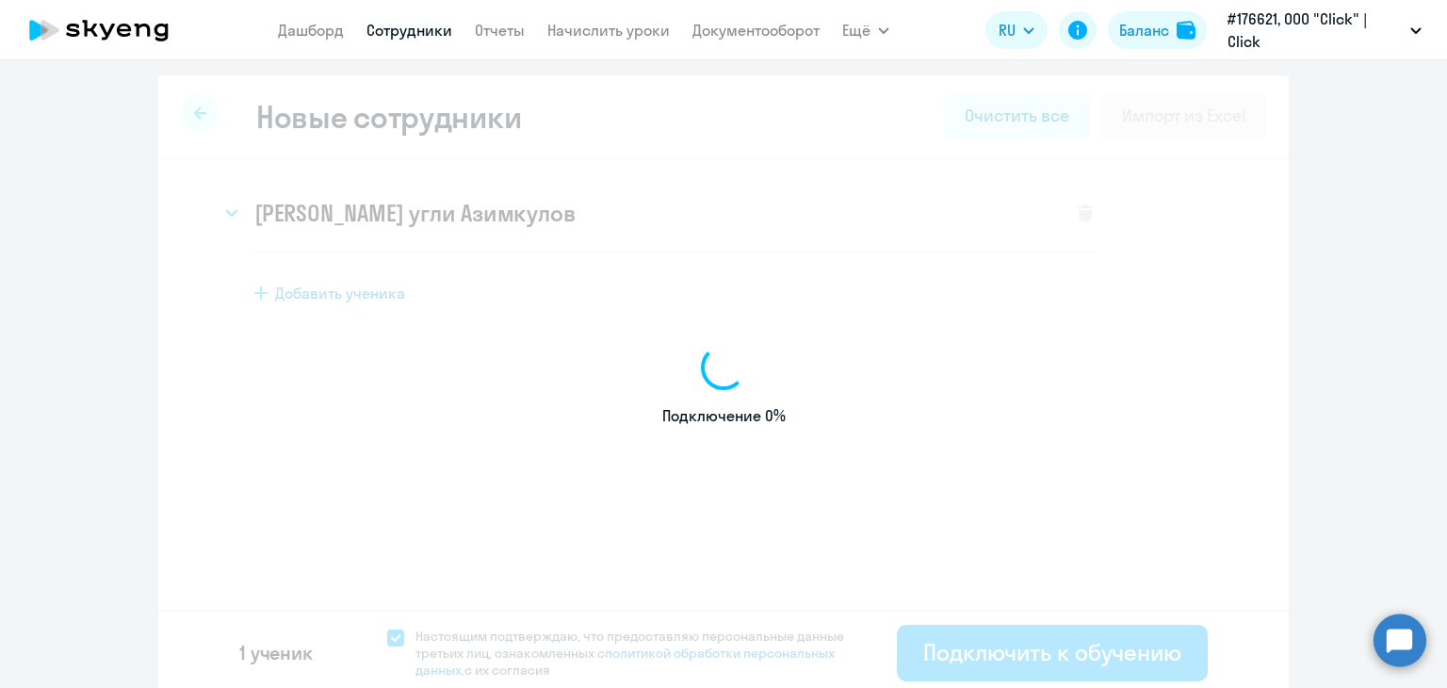
select select "english_adult_not_native_speaker"
select select "5"
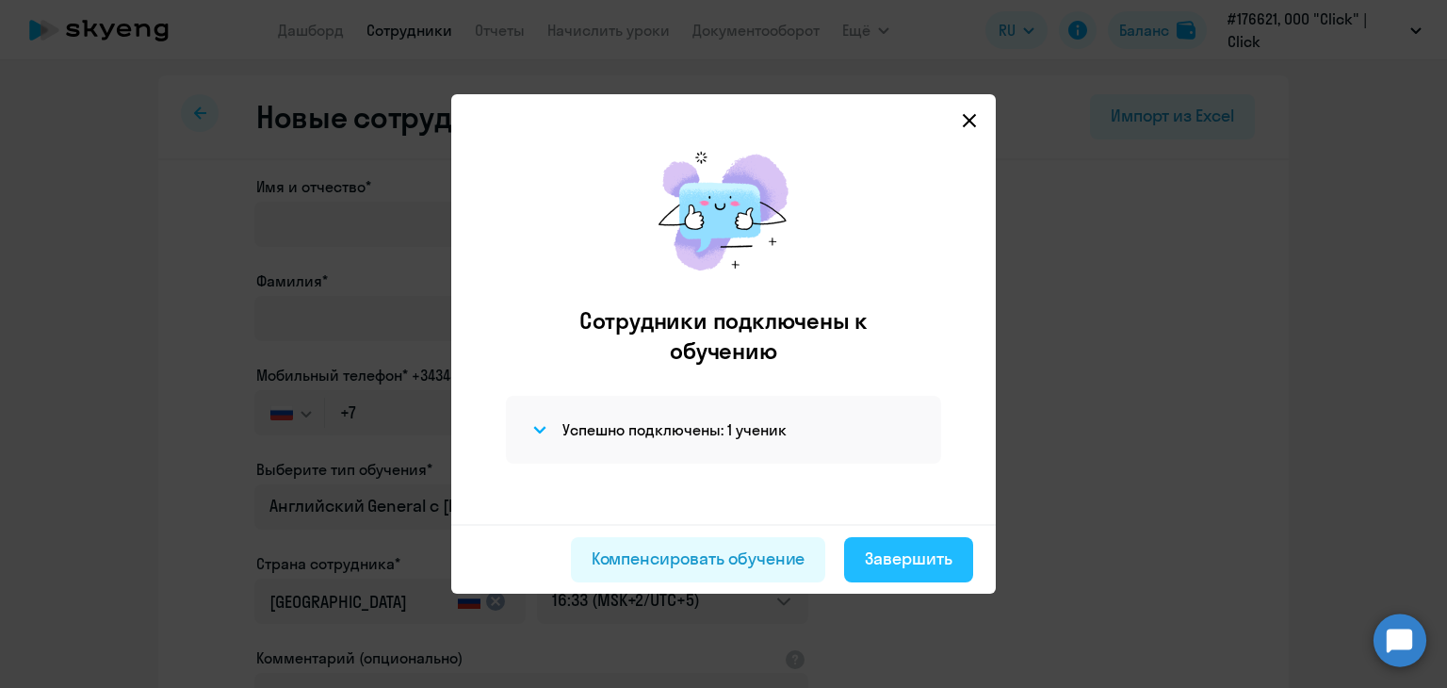
click at [916, 562] on div "Завершить" at bounding box center [909, 558] width 88 height 24
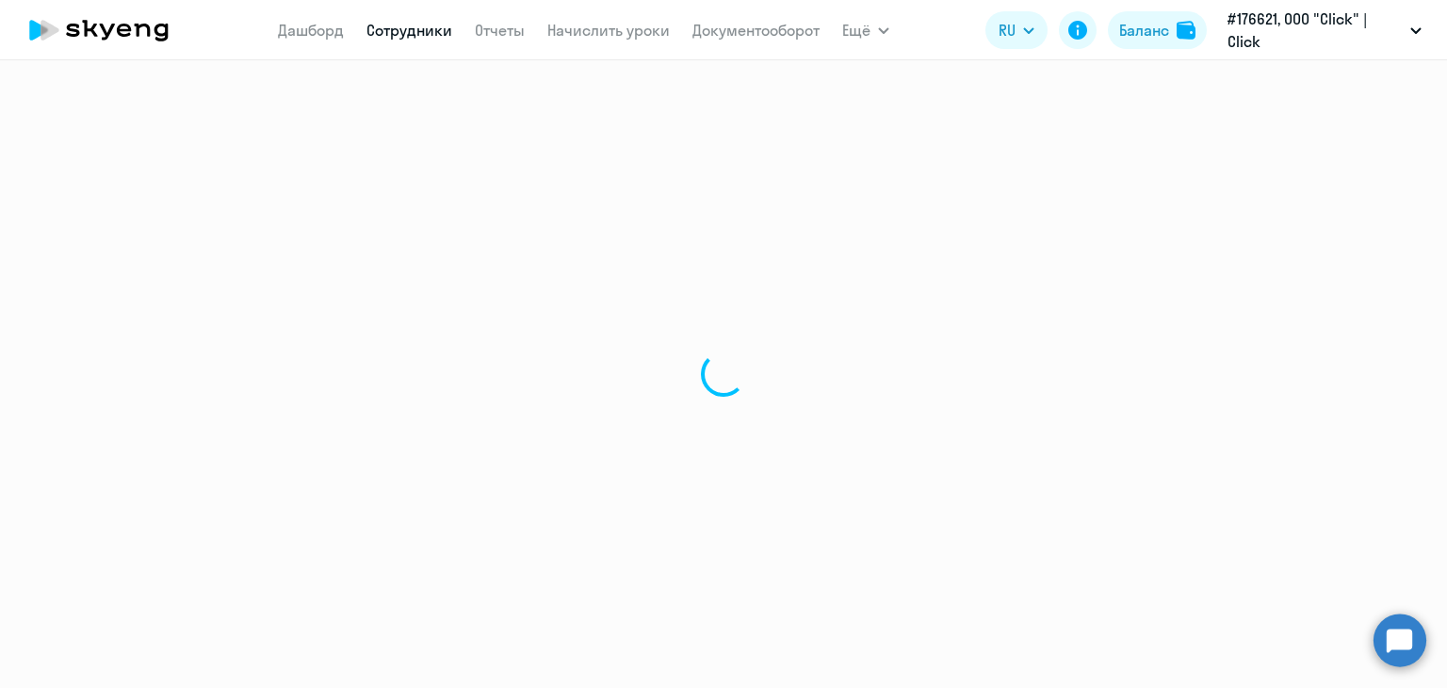
select select "30"
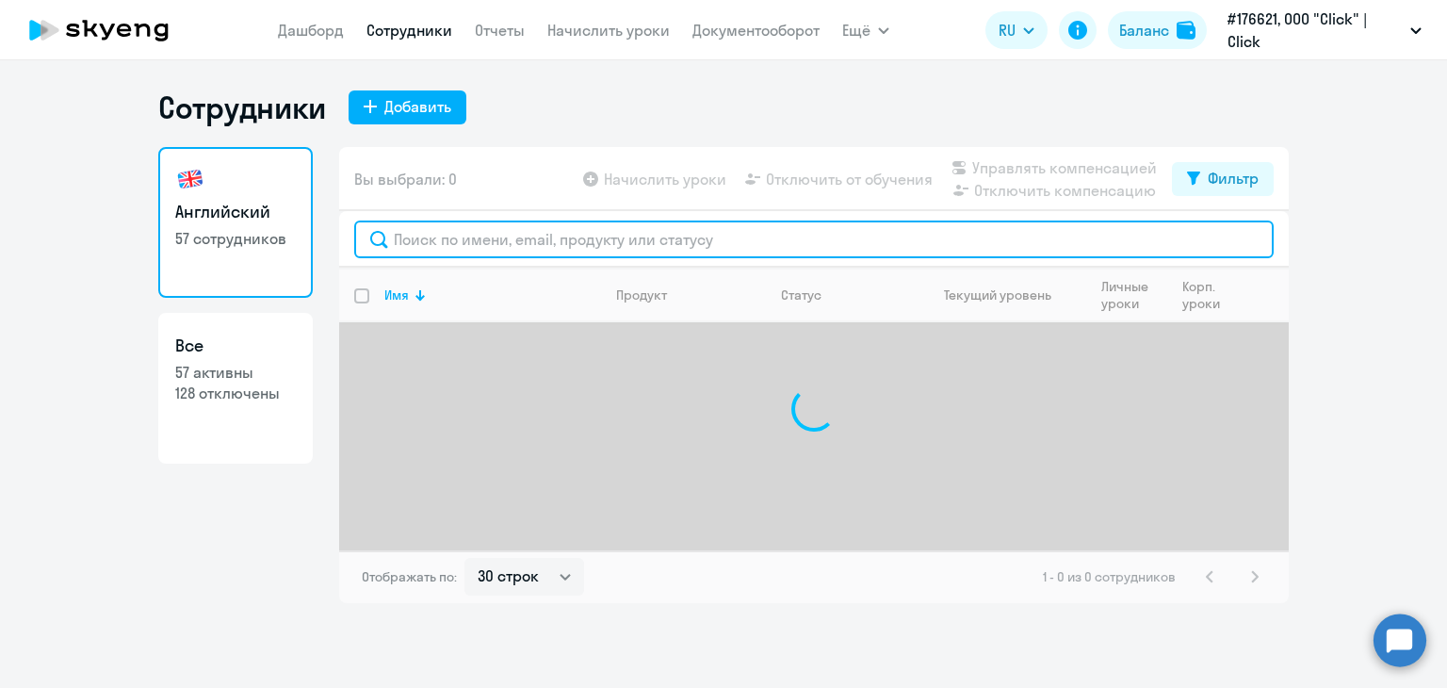
click at [414, 235] on input "text" at bounding box center [813, 239] width 919 height 38
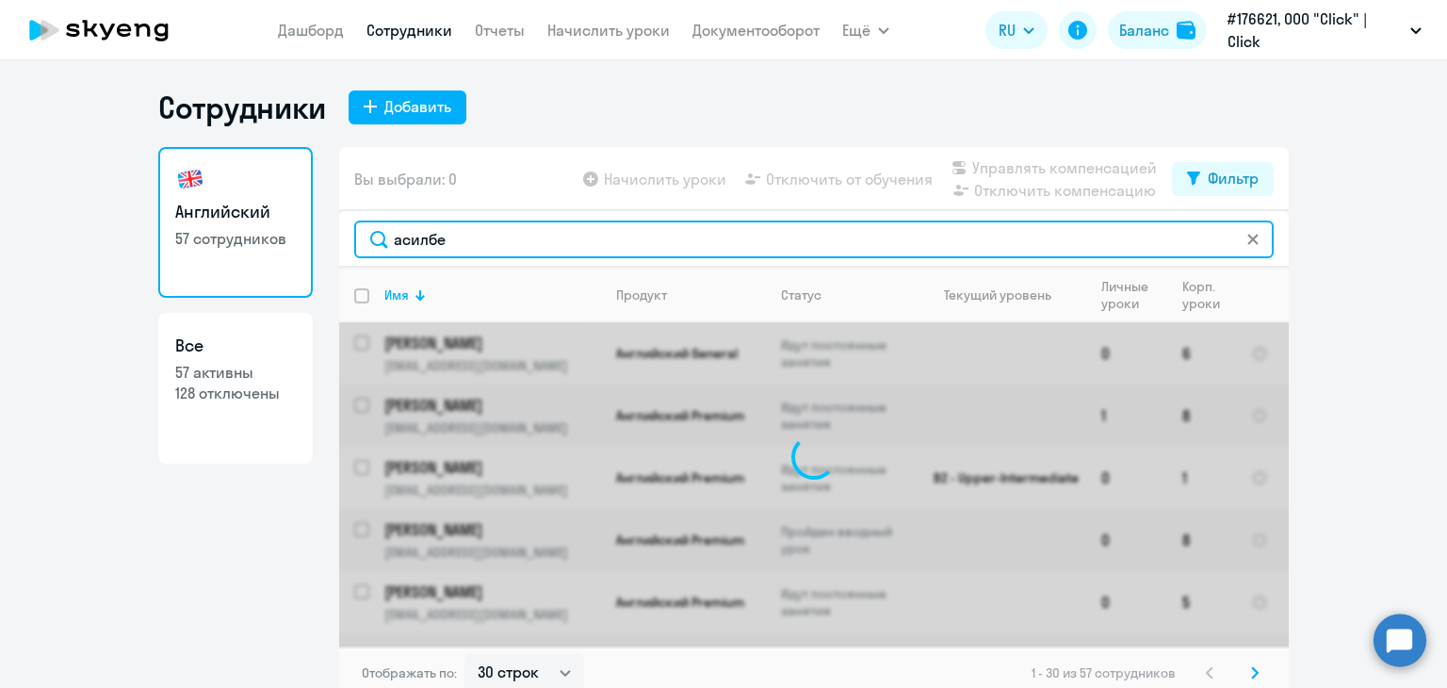
type input "асилбек"
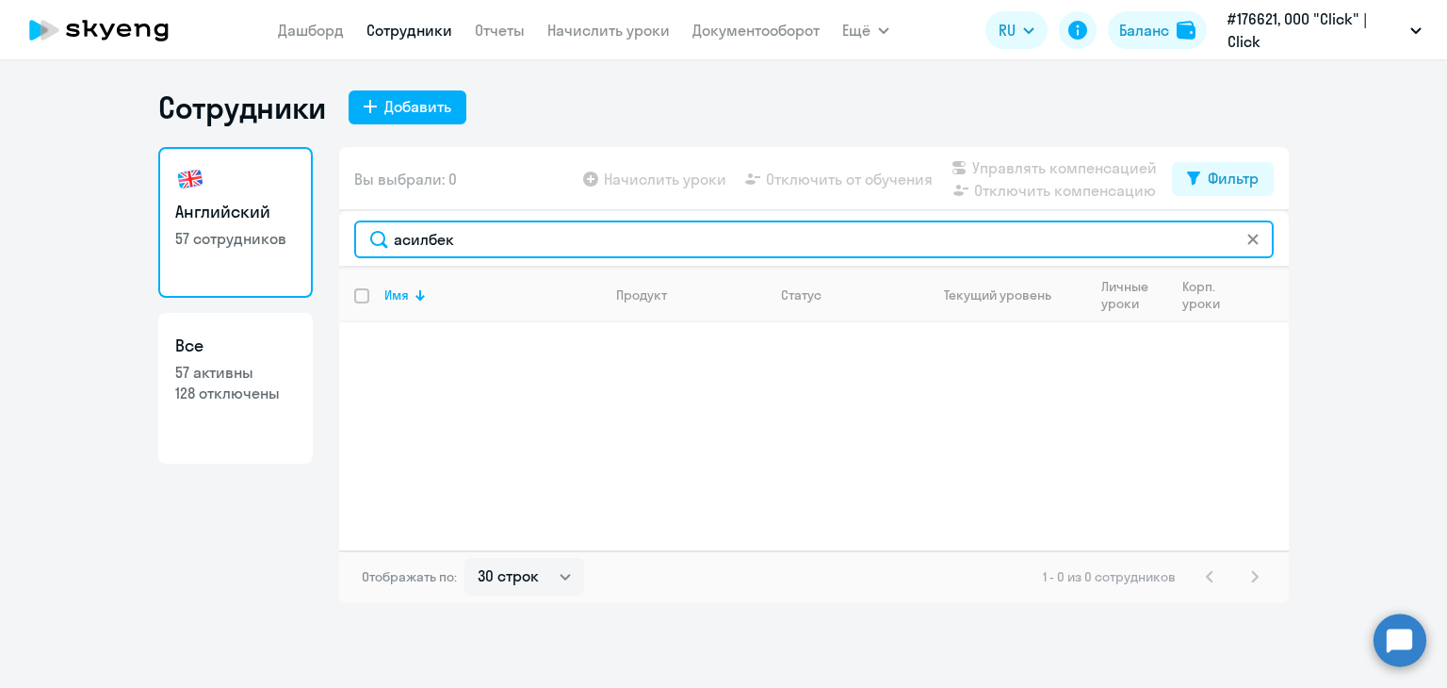
drag, startPoint x: 467, startPoint y: 238, endPoint x: 339, endPoint y: 236, distance: 128.1
click at [339, 236] on div "асилбек" at bounding box center [813, 239] width 949 height 57
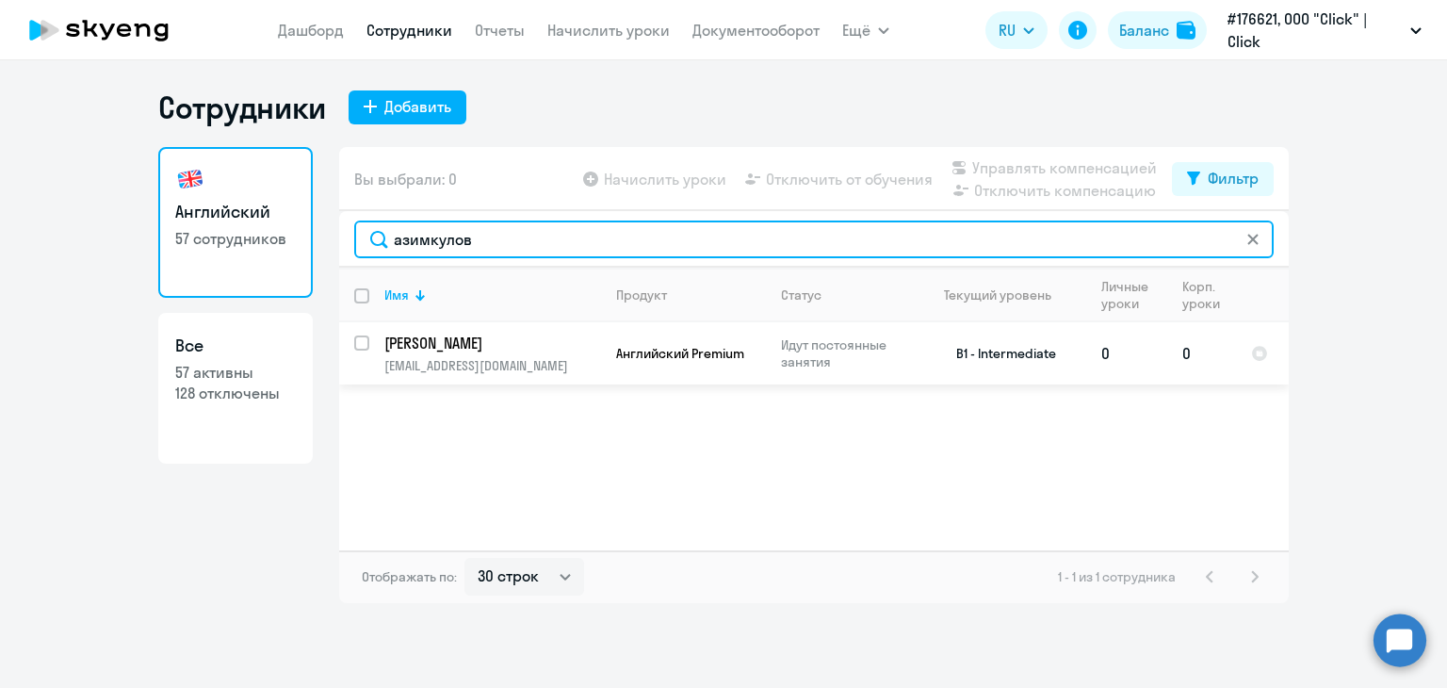
type input "азимкулов"
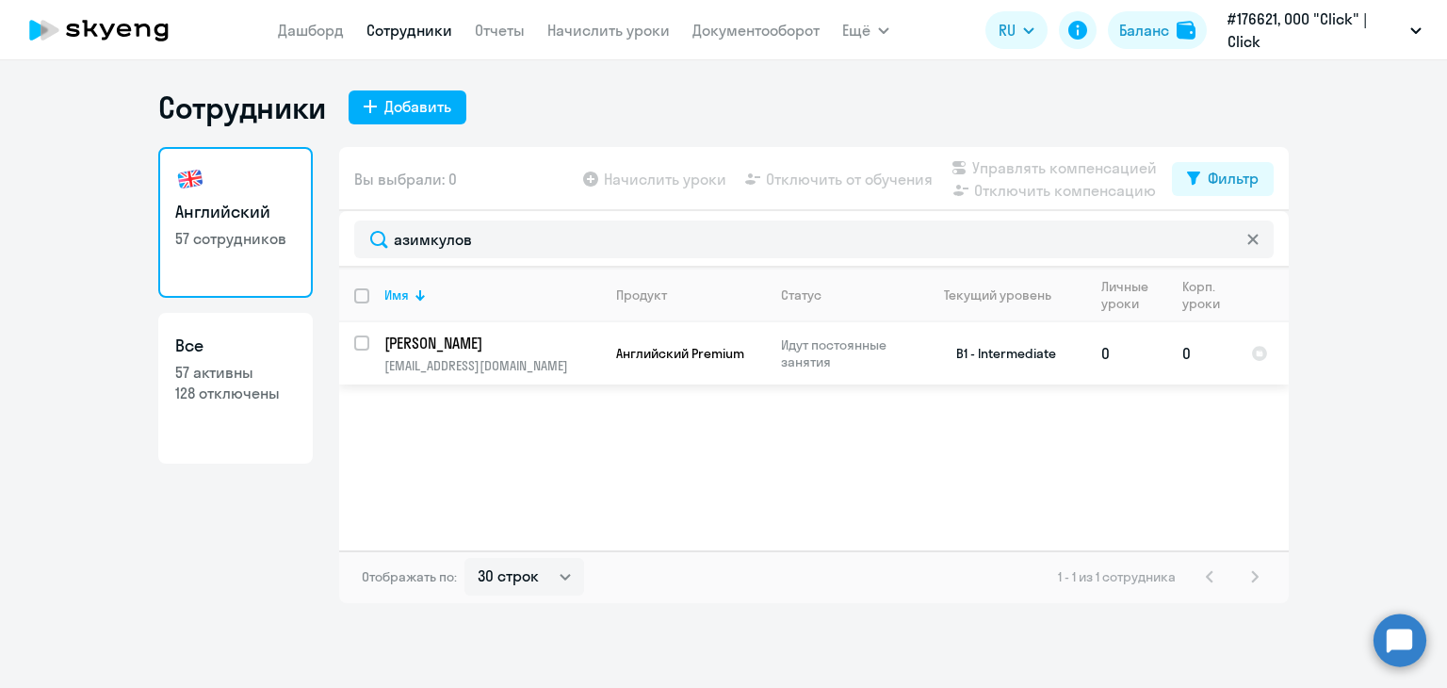
click at [572, 348] on p "[PERSON_NAME]" at bounding box center [490, 342] width 213 height 21
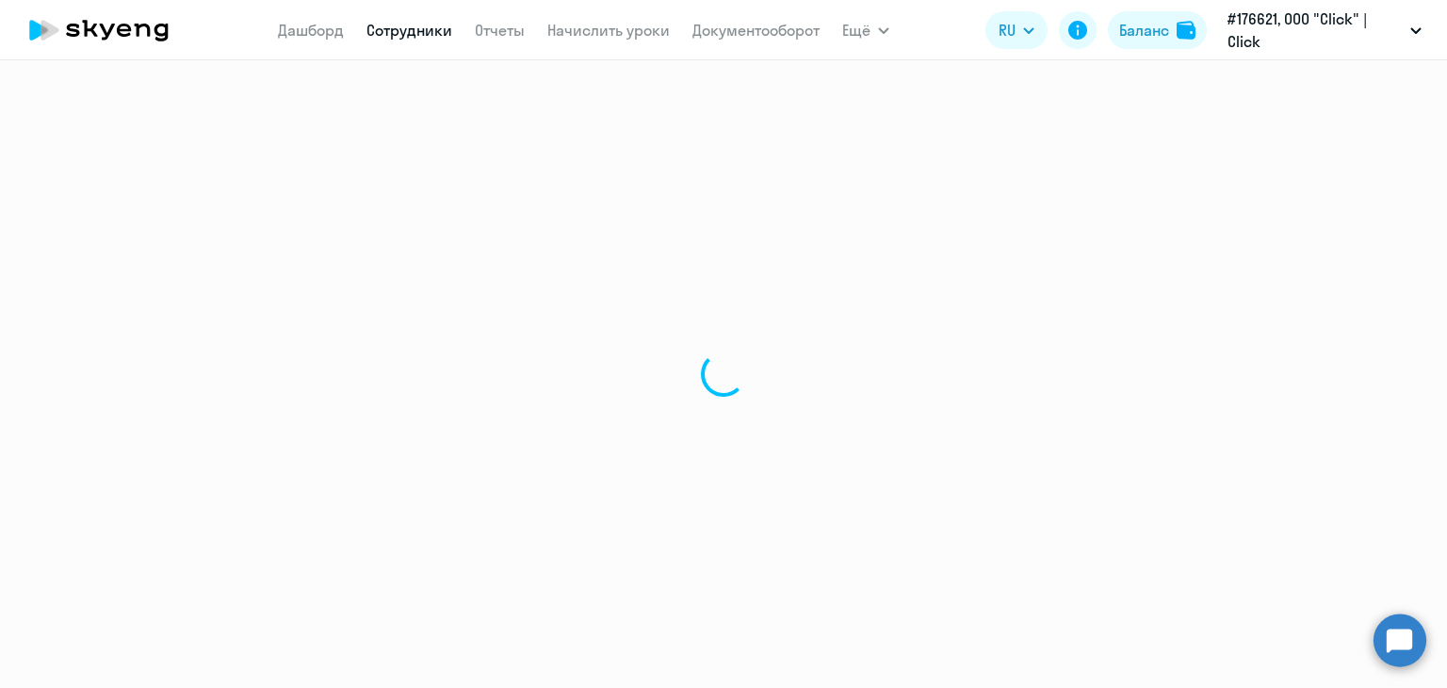
select select "english"
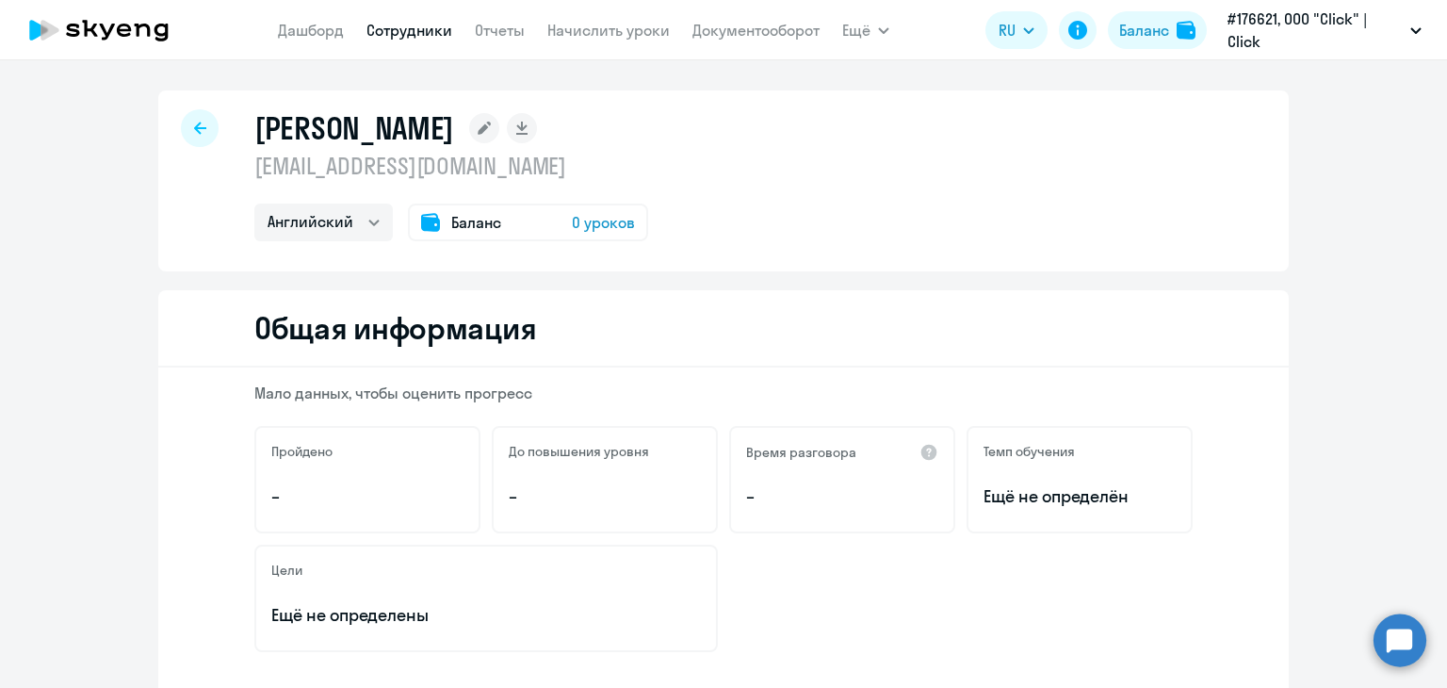
click at [324, 139] on h1 "[PERSON_NAME]" at bounding box center [354, 128] width 200 height 38
drag, startPoint x: 326, startPoint y: 133, endPoint x: 377, endPoint y: 147, distance: 52.8
click at [328, 133] on h1 "[PERSON_NAME]" at bounding box center [354, 128] width 200 height 38
click at [499, 122] on rect at bounding box center [484, 128] width 30 height 30
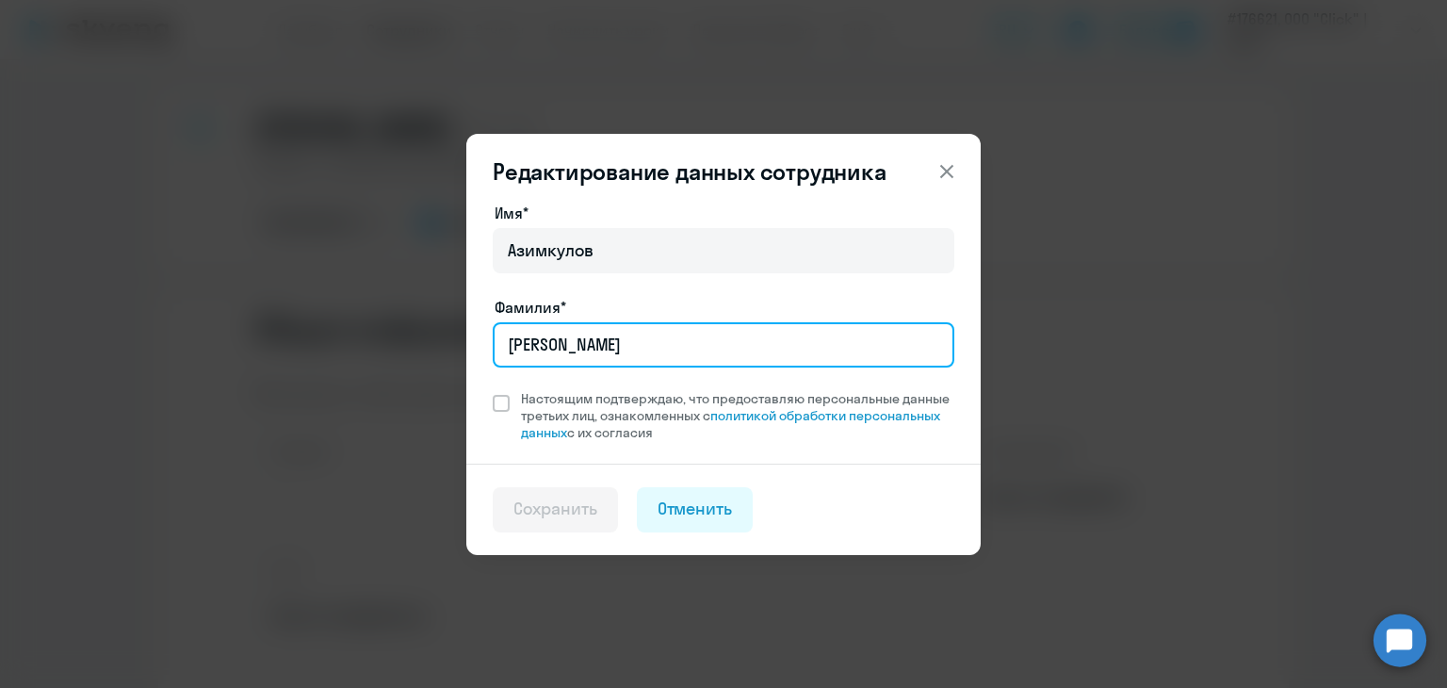
click at [553, 346] on input "[PERSON_NAME]" at bounding box center [724, 344] width 462 height 45
type input "Асилбек"
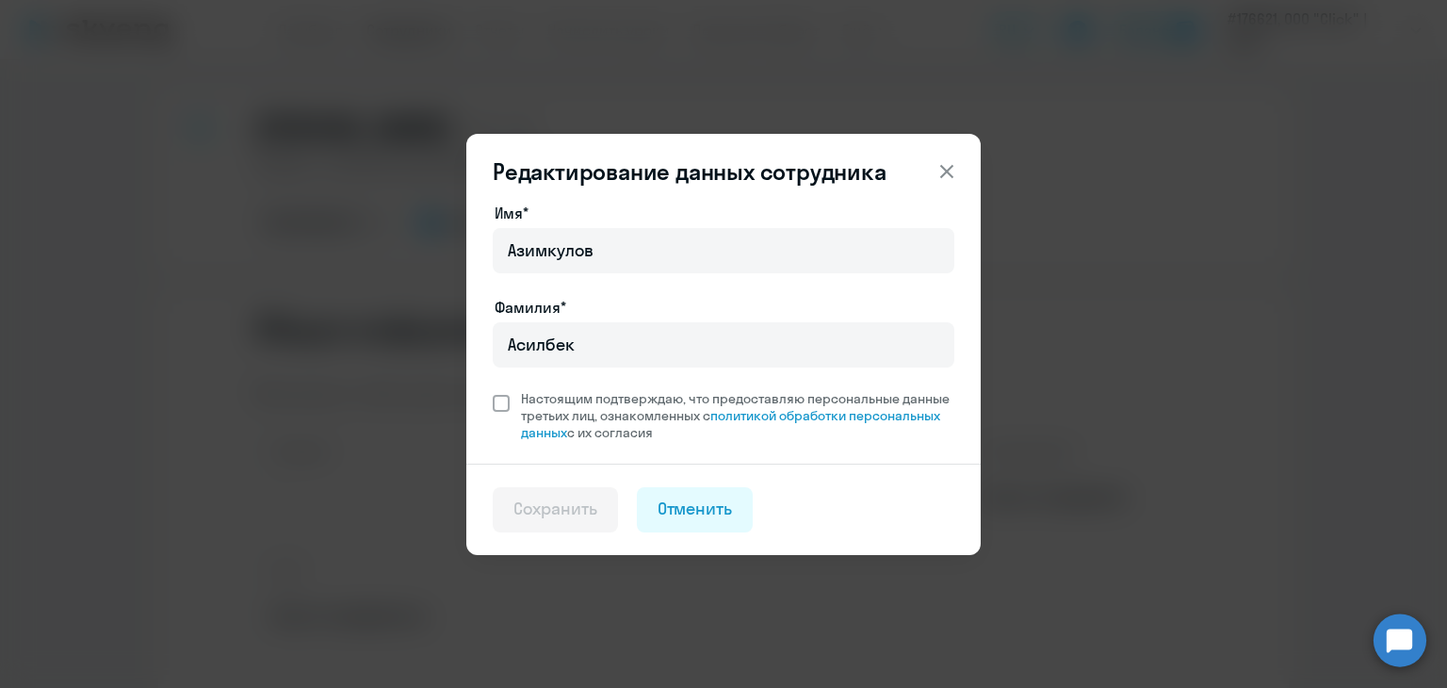
click at [502, 395] on span at bounding box center [501, 403] width 17 height 17
click at [493, 390] on input "Настоящим подтверждаю, что предоставляю персональные данные третьих лиц, ознако…" at bounding box center [492, 389] width 1 height 1
checkbox input "true"
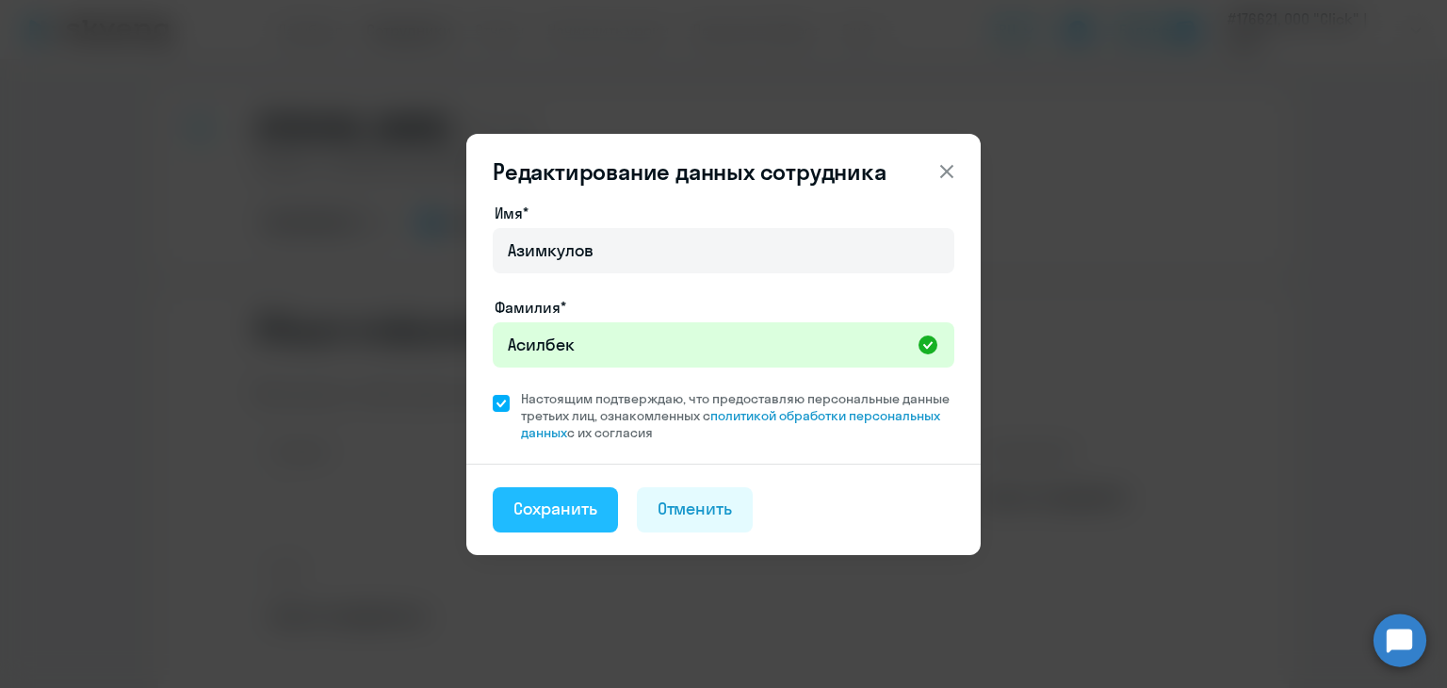
click at [543, 506] on div "Сохранить" at bounding box center [555, 508] width 84 height 24
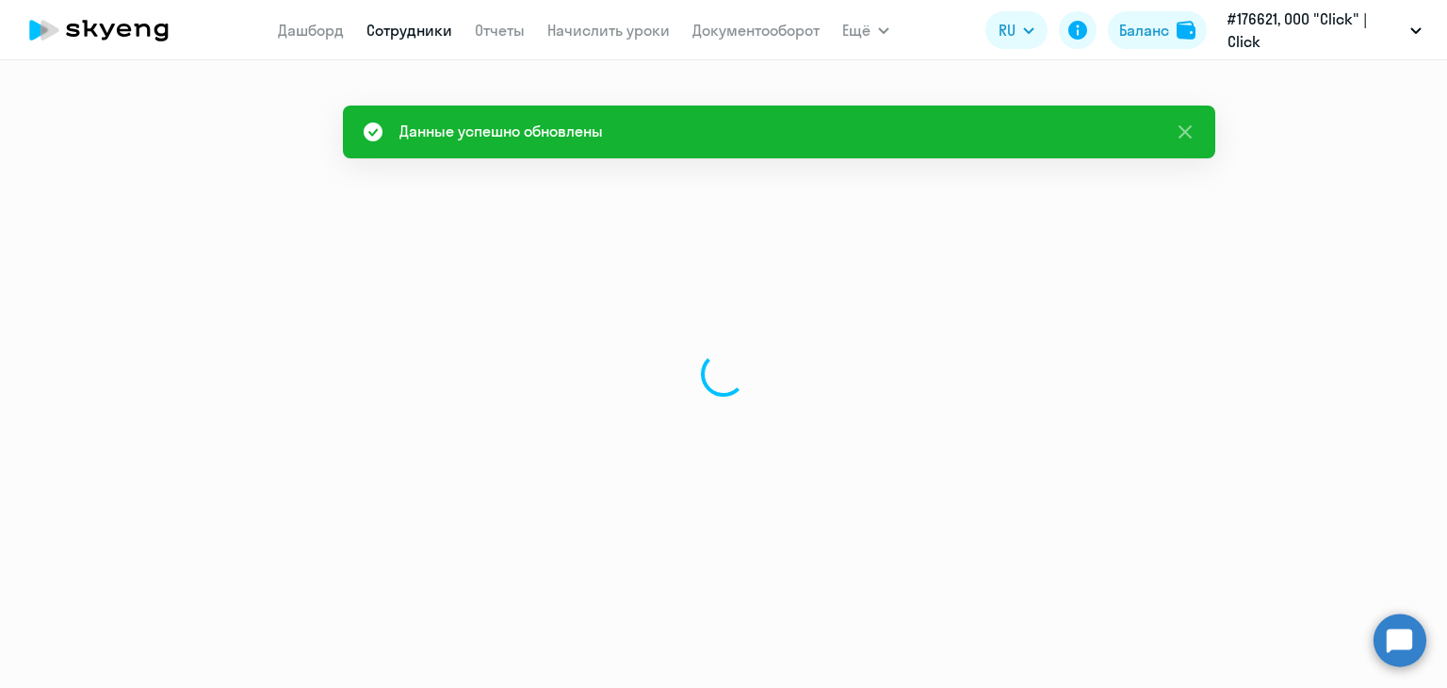
select select "english"
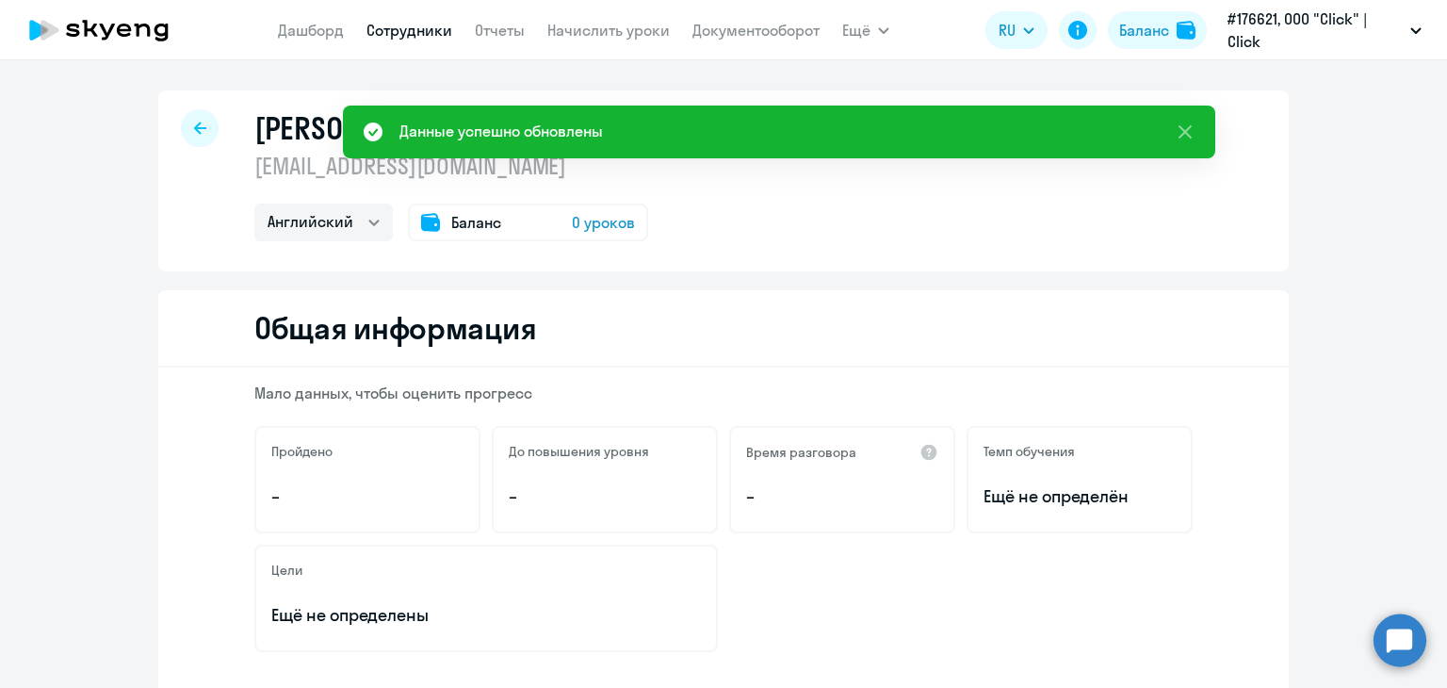
click at [709, 328] on div "Общая информация" at bounding box center [723, 328] width 1130 height 77
click at [787, 232] on div "[PERSON_NAME] [EMAIL_ADDRESS][DOMAIN_NAME] Английский Баланс 0 уроков" at bounding box center [723, 180] width 1130 height 181
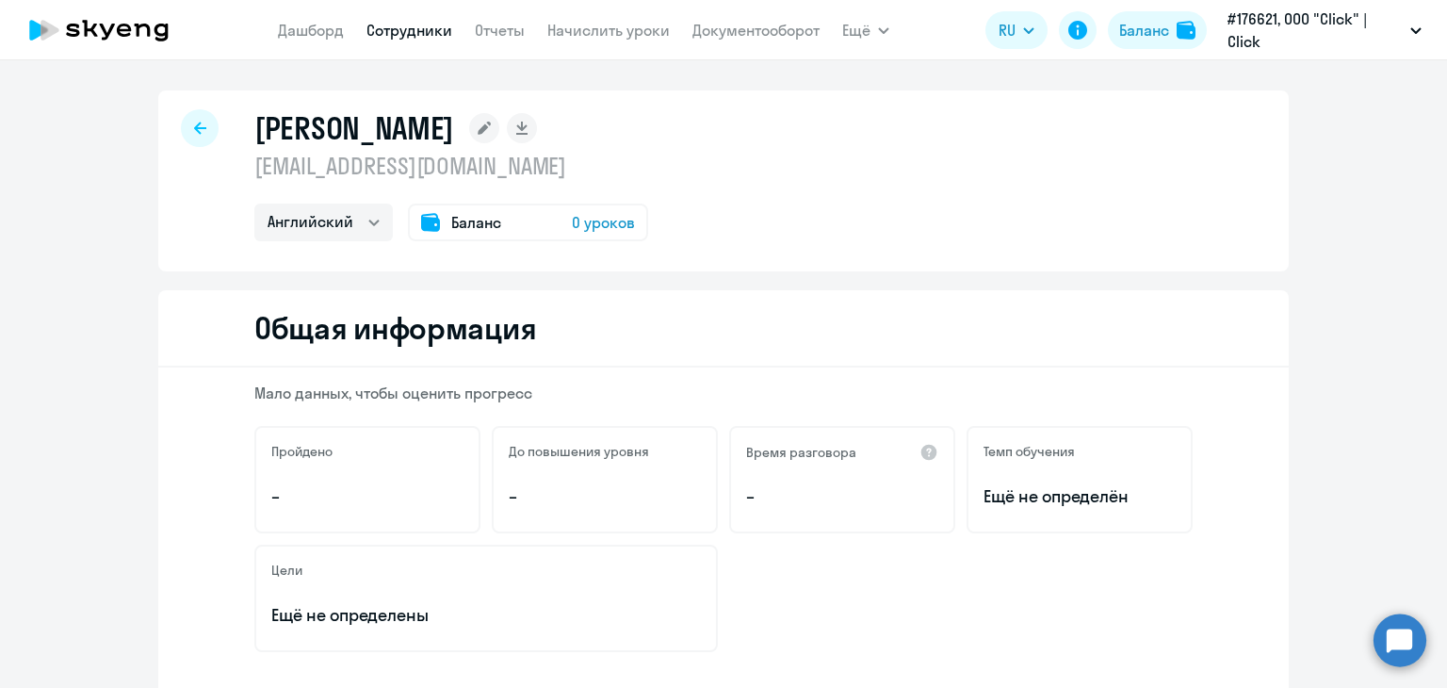
click at [572, 218] on span "0 уроков" at bounding box center [603, 222] width 63 height 23
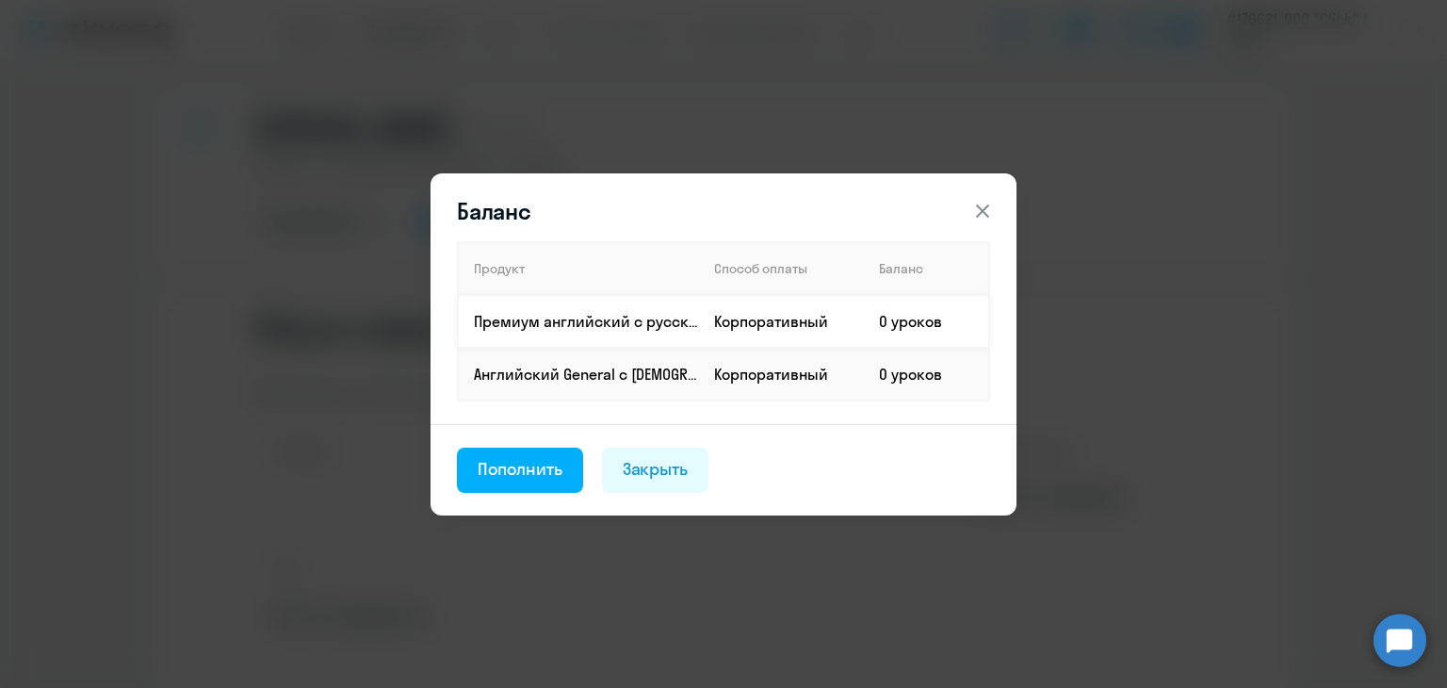
click at [677, 320] on p "Премиум английский с русскоговорящим преподавателем" at bounding box center [586, 321] width 224 height 21
click at [900, 322] on td "0 уроков" at bounding box center [926, 321] width 125 height 53
click at [901, 322] on td "0 уроков" at bounding box center [926, 321] width 125 height 53
click at [531, 457] on div "Пополнить" at bounding box center [520, 469] width 85 height 24
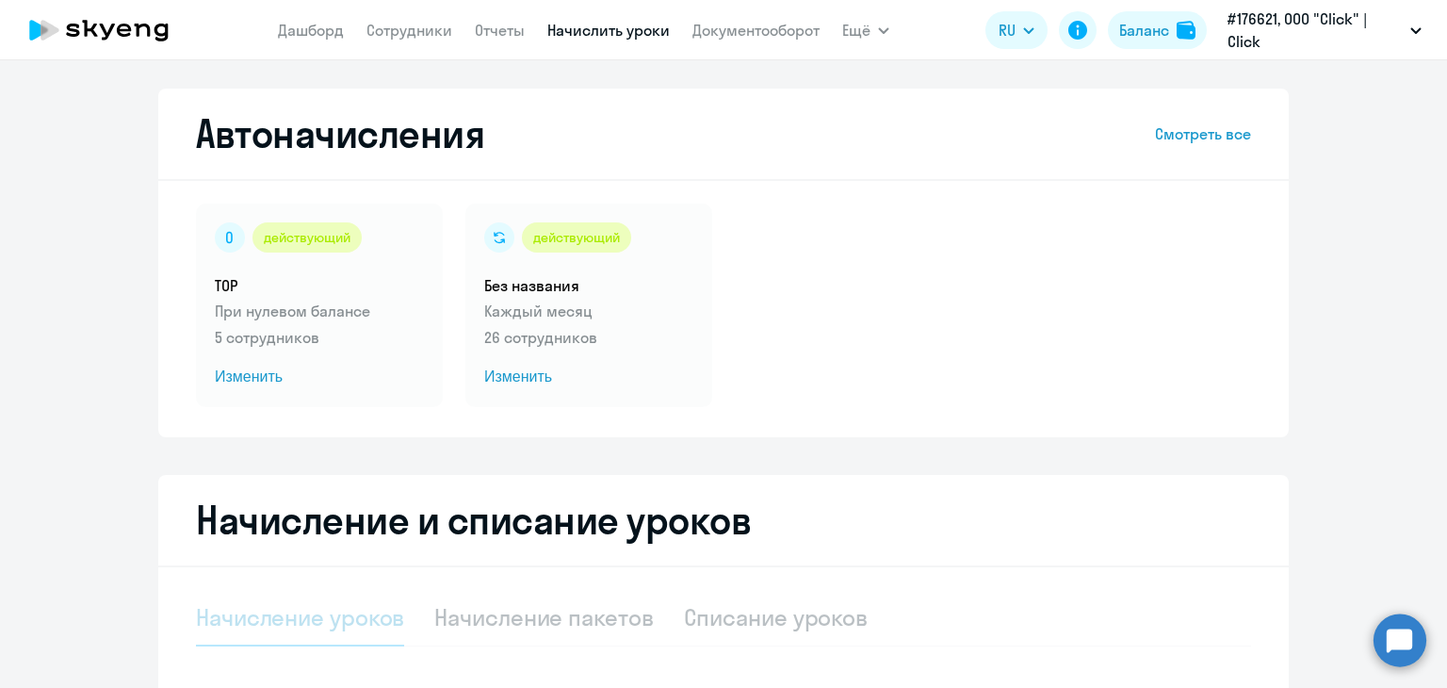
select select "10"
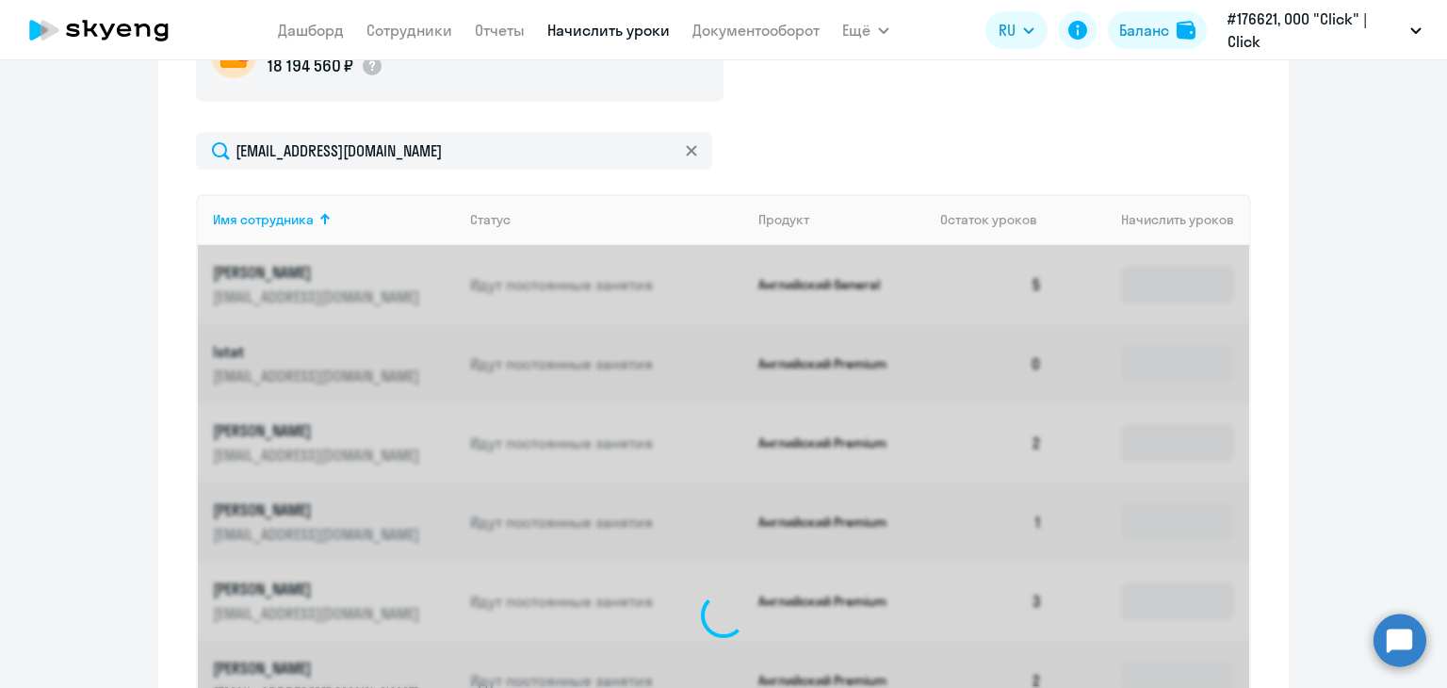
scroll to position [607, 0]
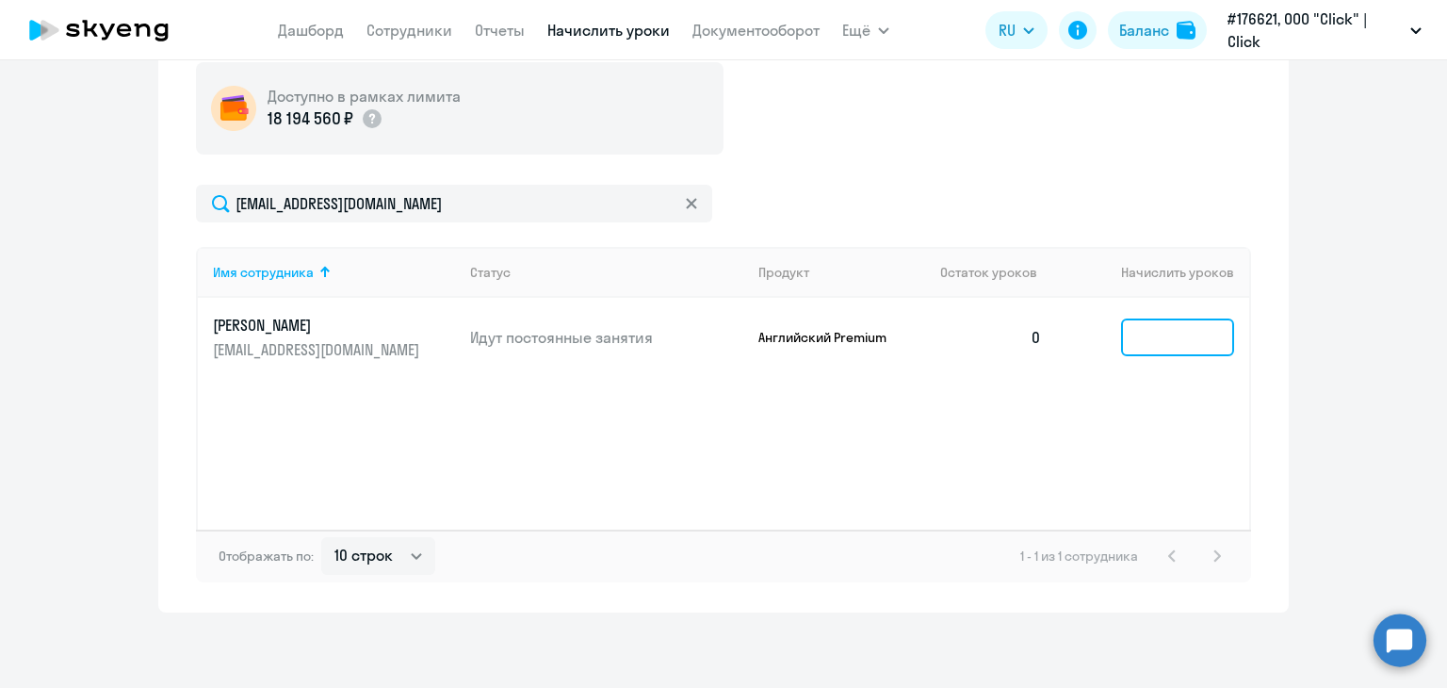
click at [1141, 338] on input at bounding box center [1177, 337] width 113 height 38
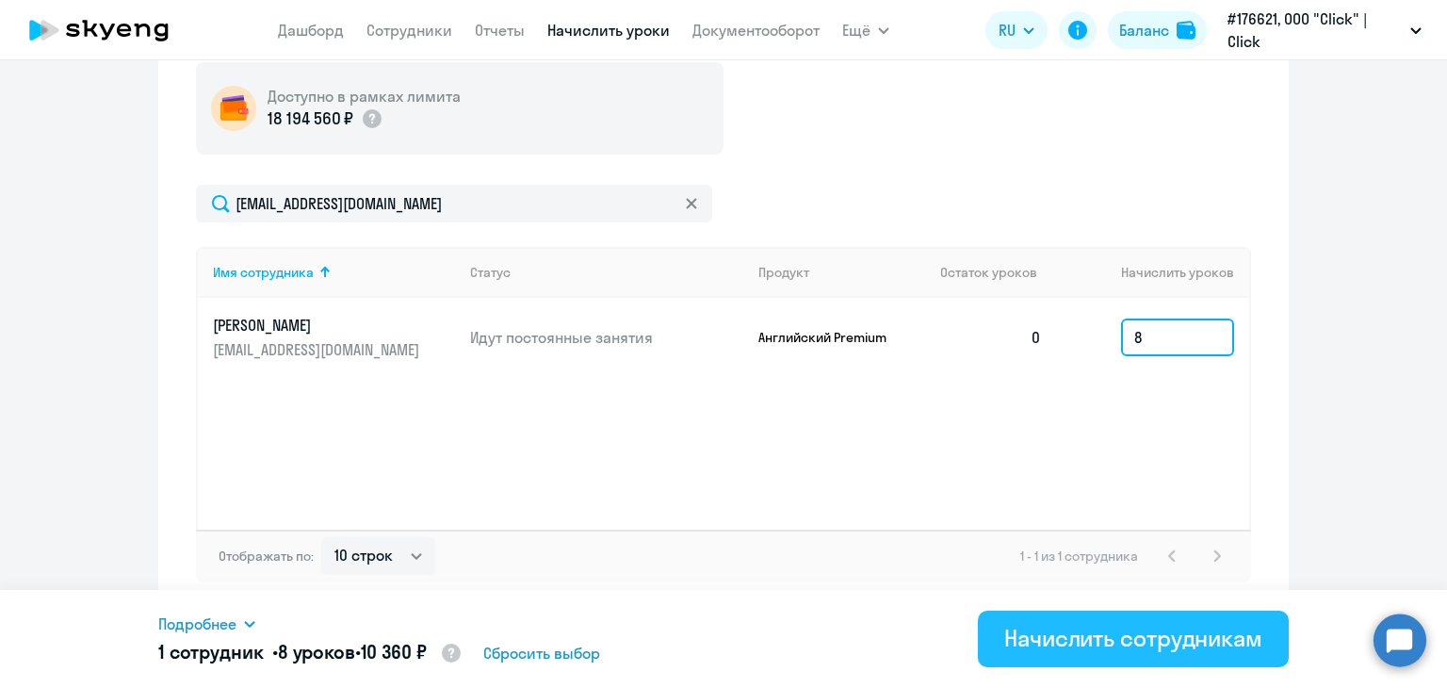
type input "8"
click at [1110, 635] on div "Начислить сотрудникам" at bounding box center [1133, 638] width 258 height 30
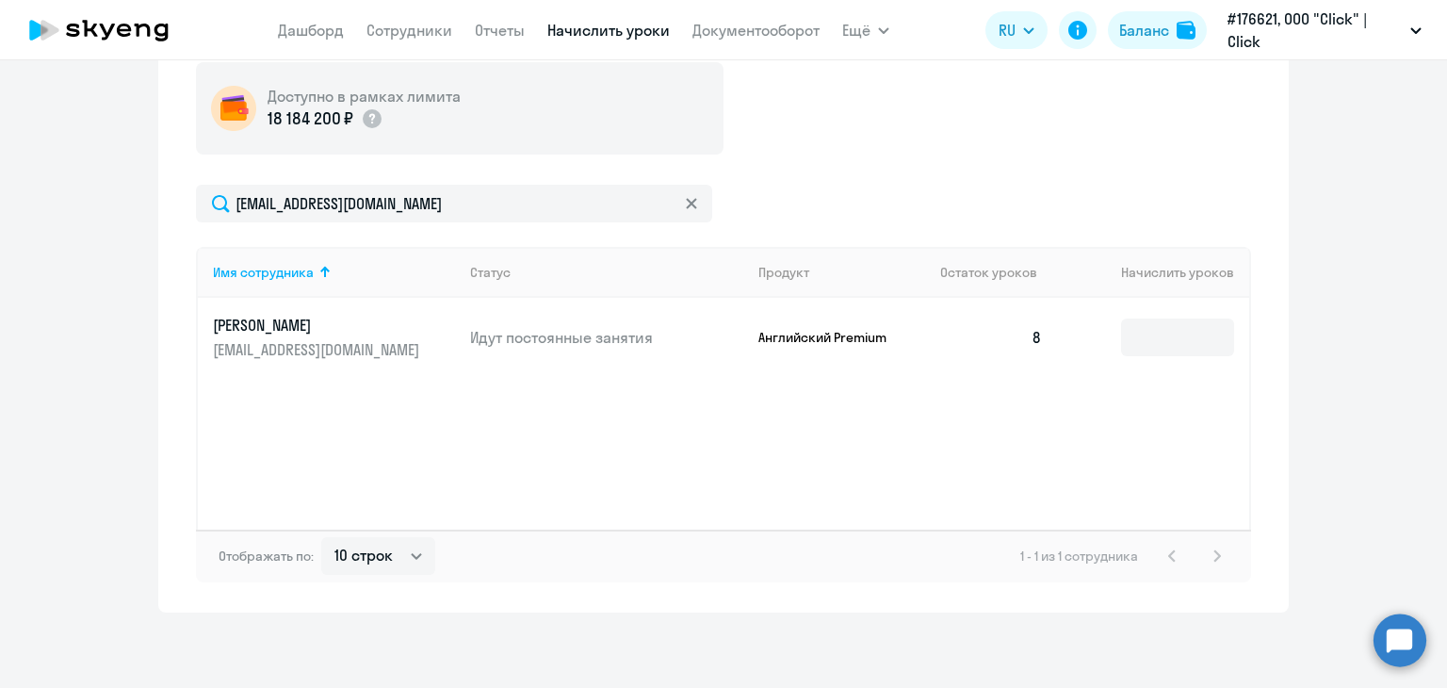
scroll to position [324, 0]
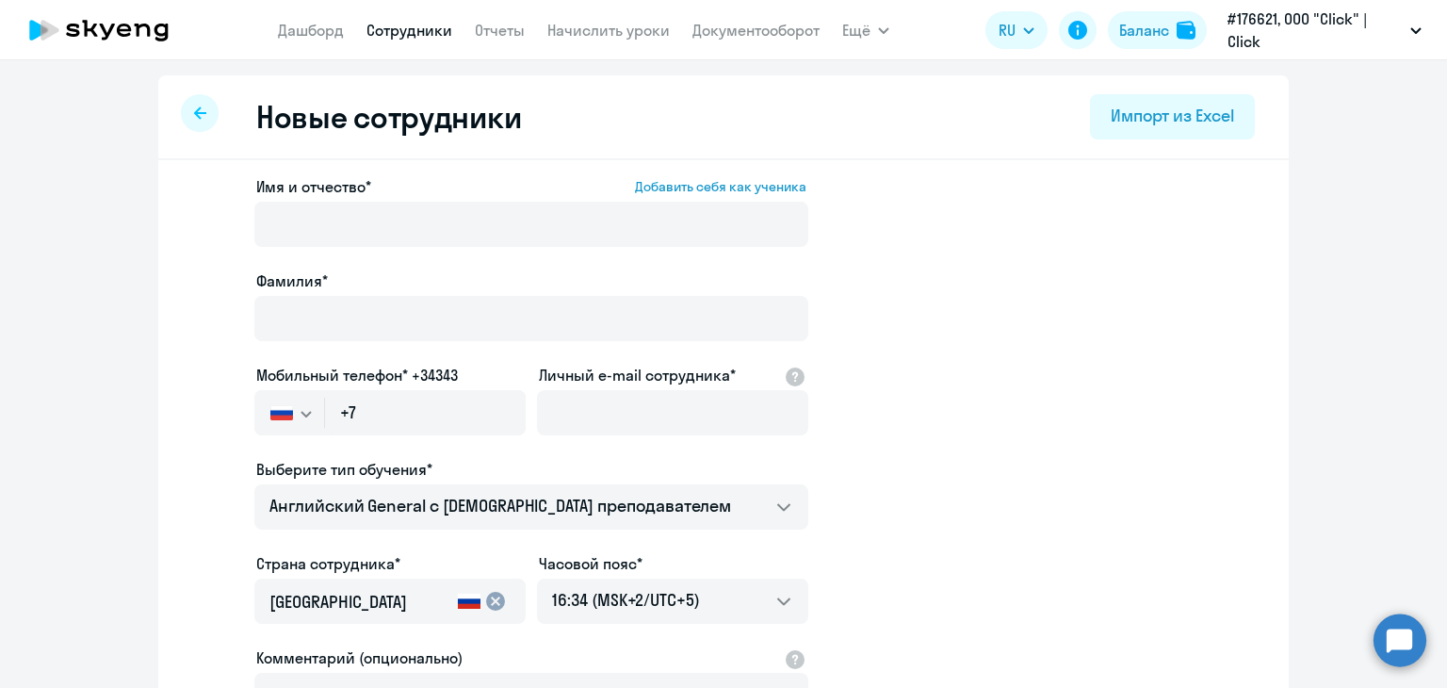
select select "english_adult_not_native_speaker"
select select "5"
click at [434, 29] on link "Сотрудники" at bounding box center [409, 30] width 86 height 19
select select "30"
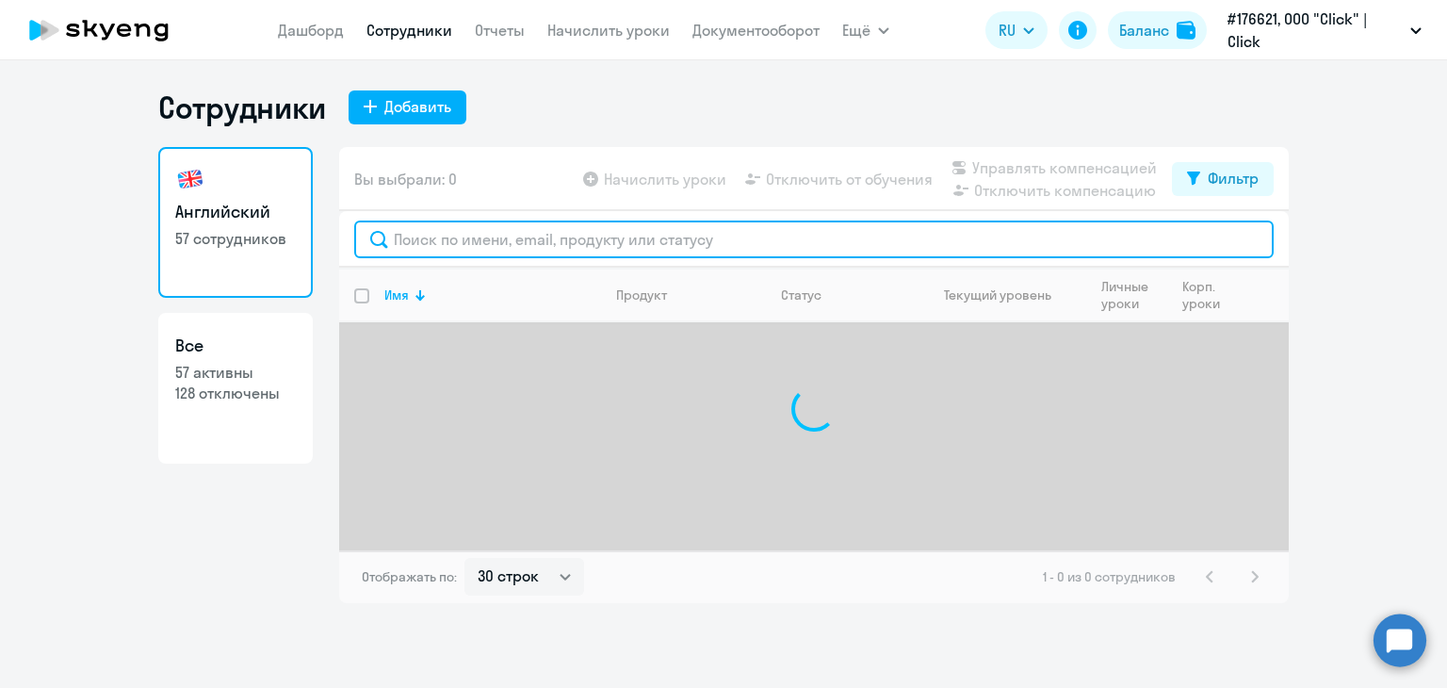
click at [478, 249] on input "text" at bounding box center [813, 239] width 919 height 38
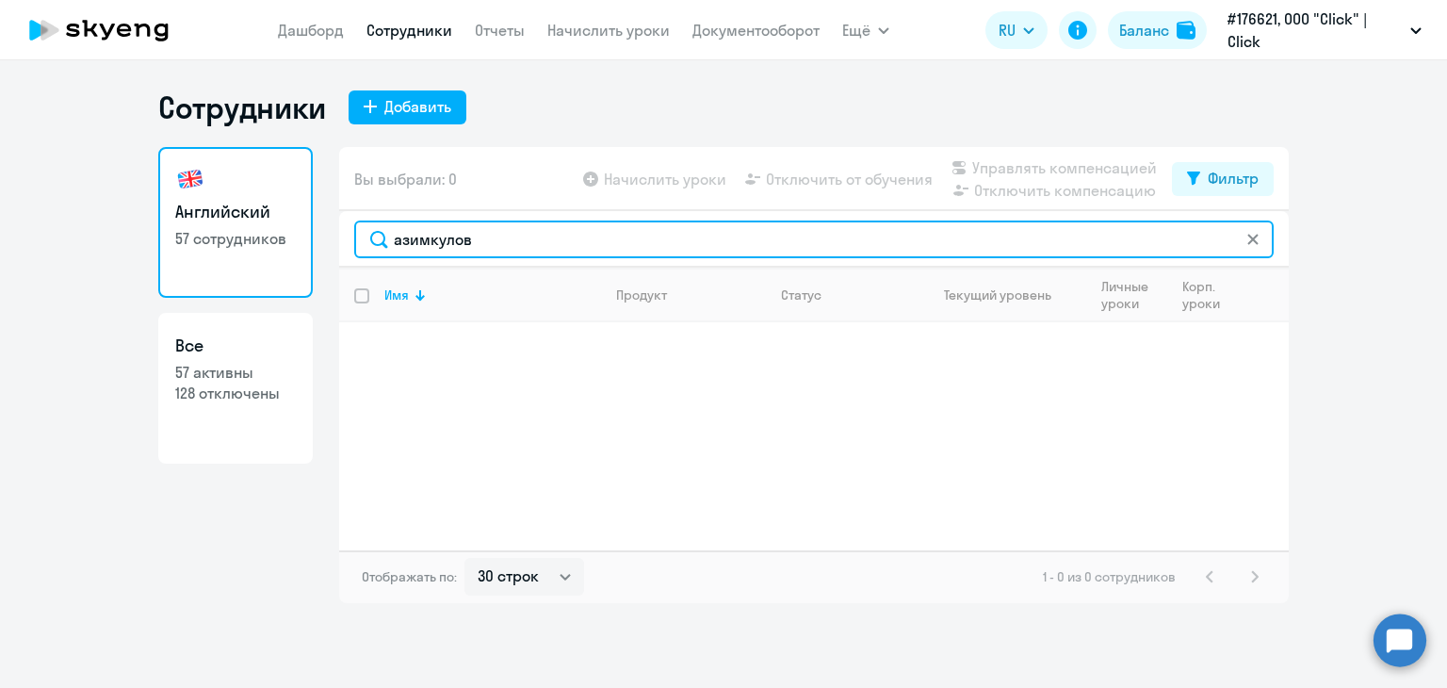
type input "азимкулов"
